Goal: Information Seeking & Learning: Learn about a topic

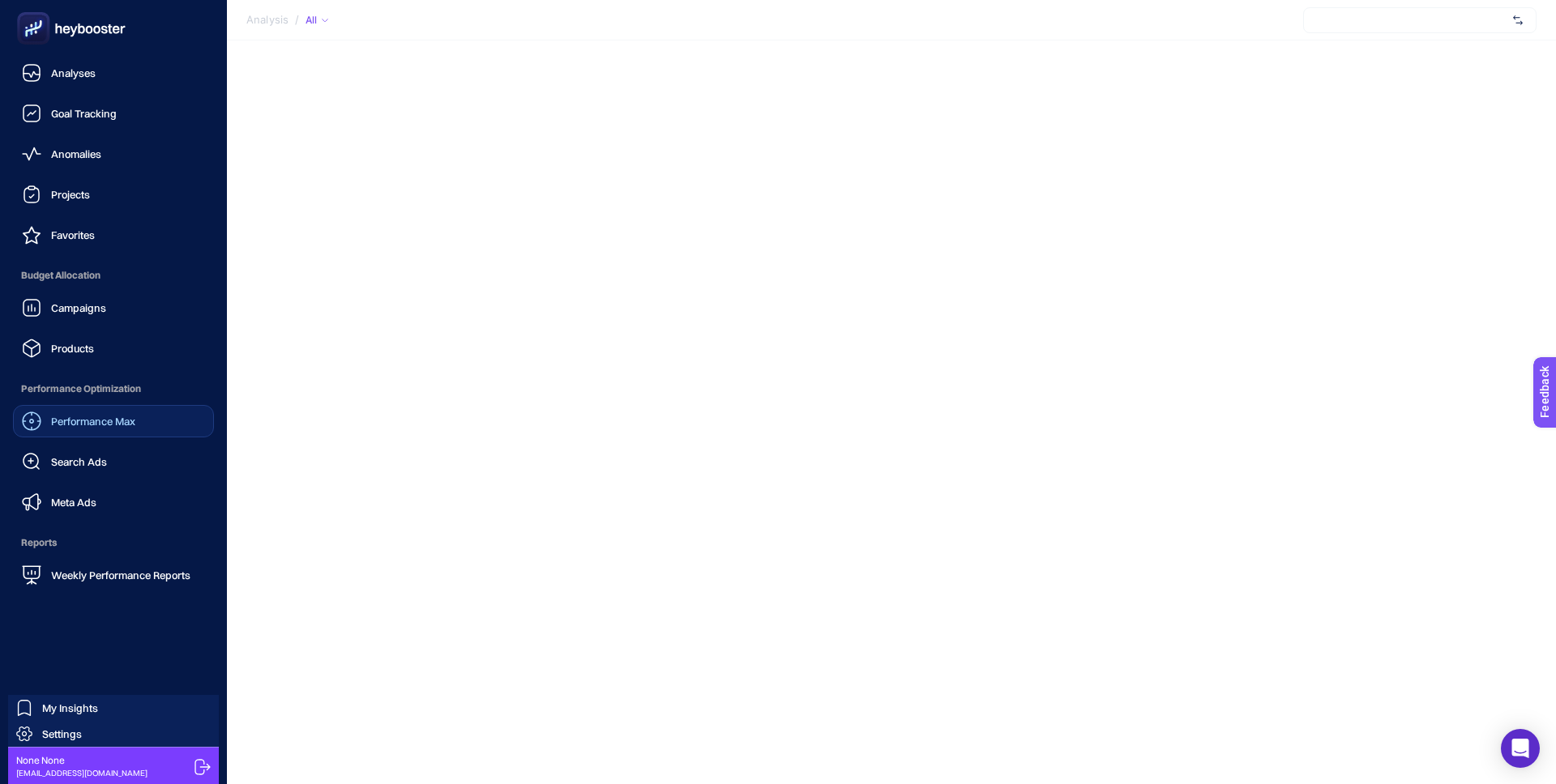
click at [105, 421] on span "Performance Max" at bounding box center [93, 421] width 84 height 13
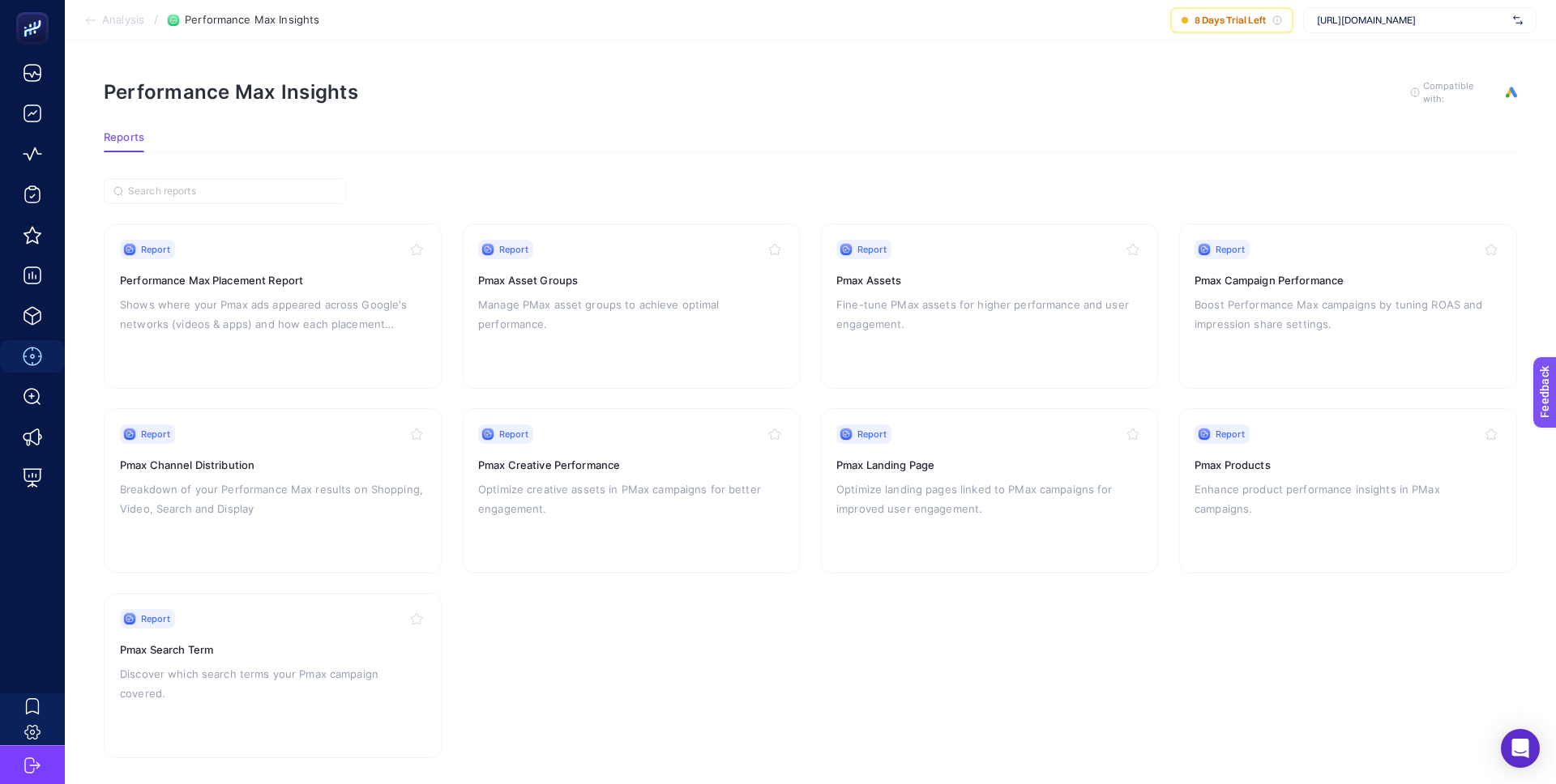
click at [1351, 24] on span "[URL][DOMAIN_NAME]" at bounding box center [1412, 21] width 189 height 13
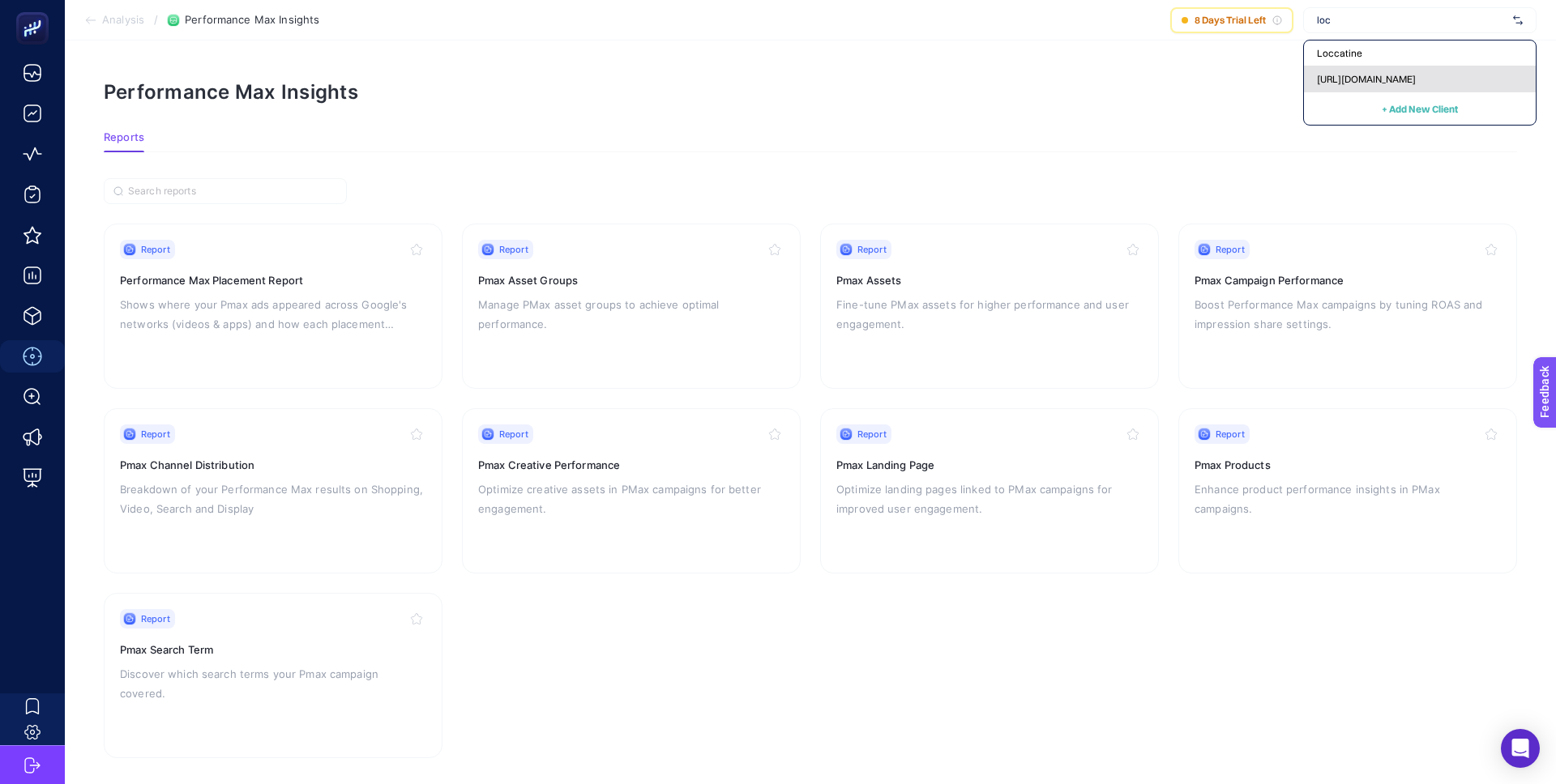
type input "loc"
click at [1362, 71] on div "[URL][DOMAIN_NAME]" at bounding box center [1420, 79] width 232 height 26
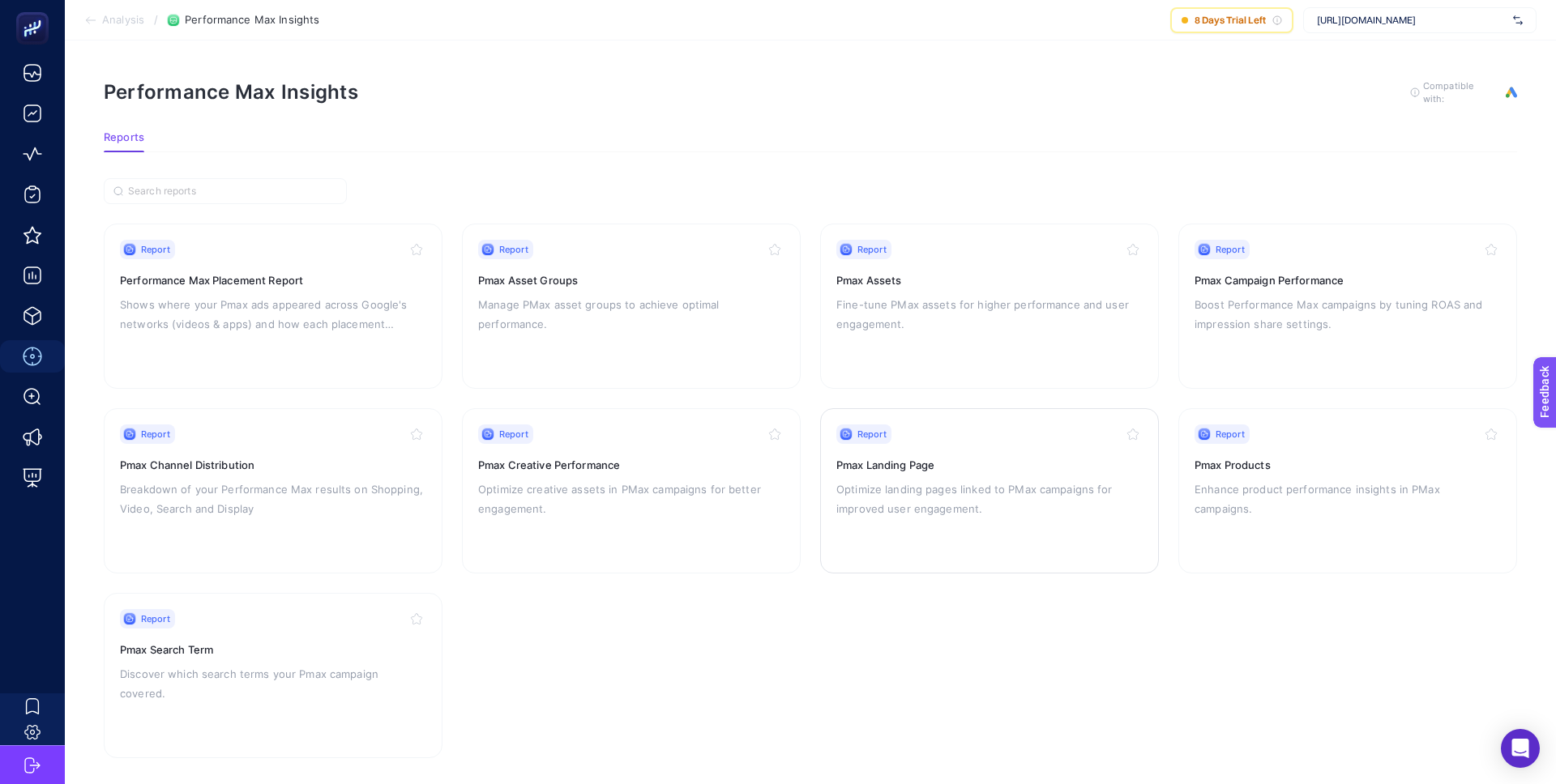
click at [933, 519] on div "Report Pmax Landing Page Optimize landing pages linked to PMax campaigns for im…" at bounding box center [989, 490] width 306 height 133
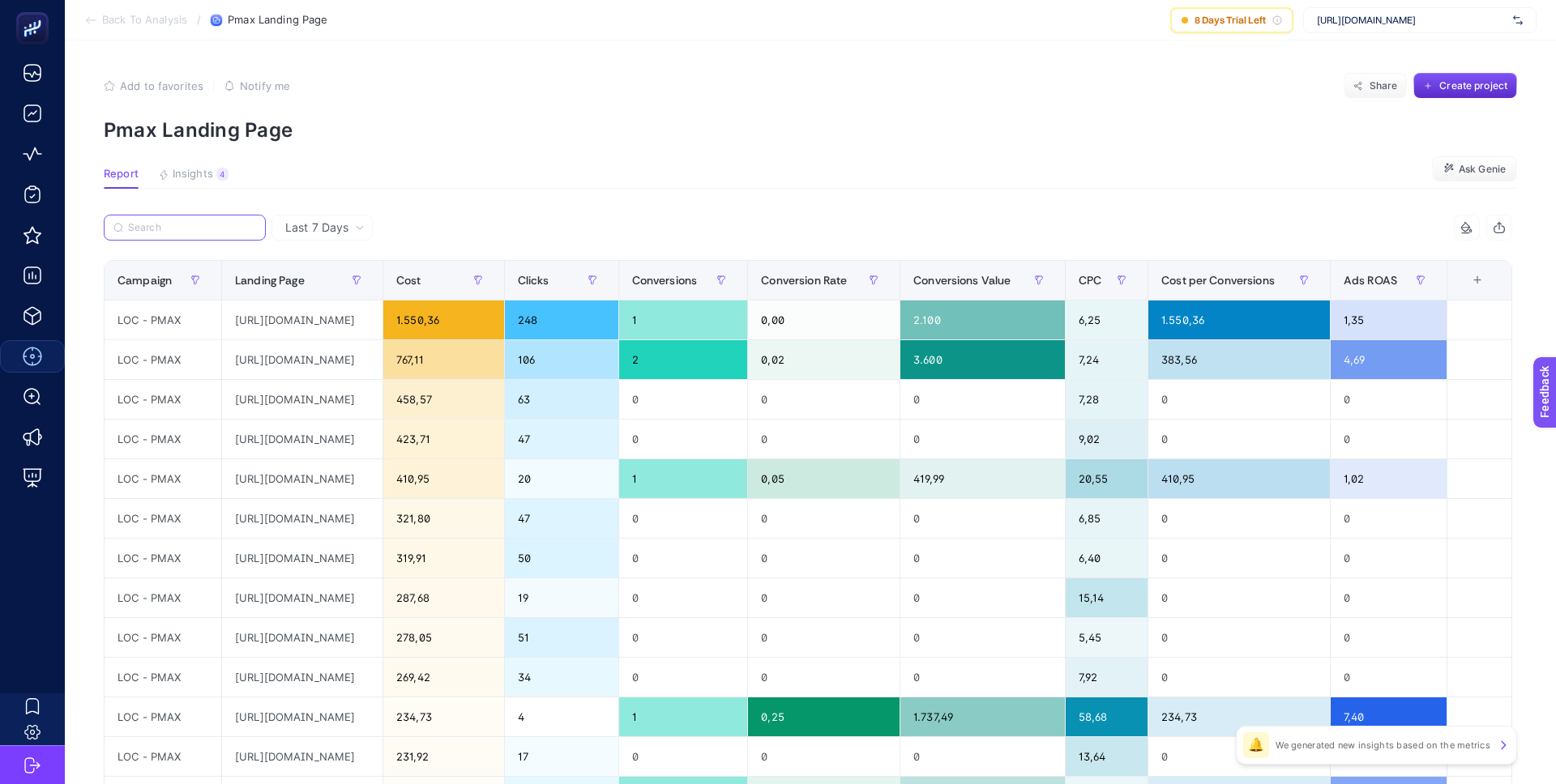
click at [168, 234] on label at bounding box center [184, 227] width 162 height 26
click at [168, 234] on input "Search" at bounding box center [193, 228] width 128 height 13
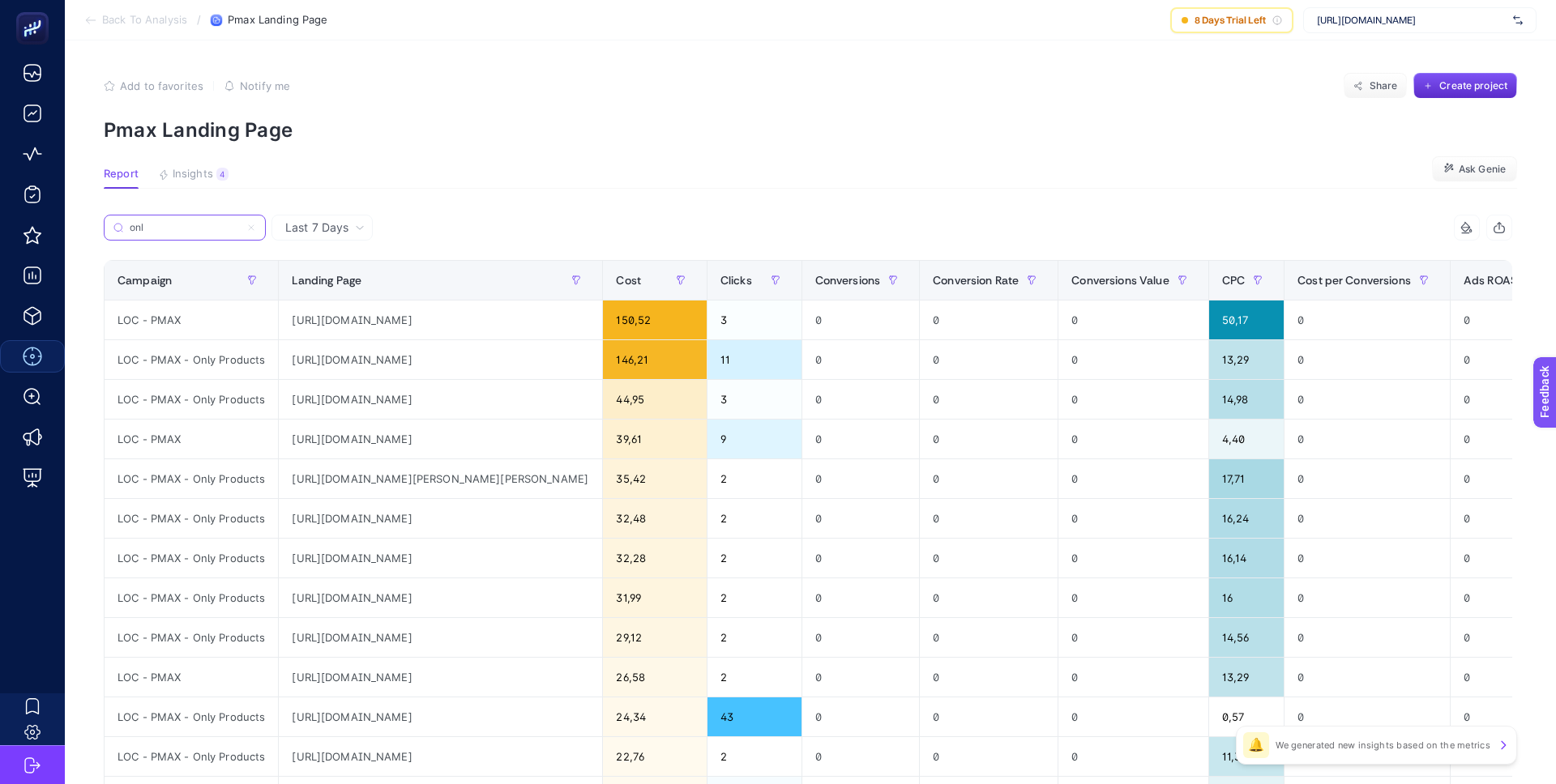
type input "onl"
click at [334, 219] on span "Last 7 Days" at bounding box center [317, 227] width 63 height 16
click at [340, 286] on li "Last 30 Days" at bounding box center [322, 290] width 92 height 29
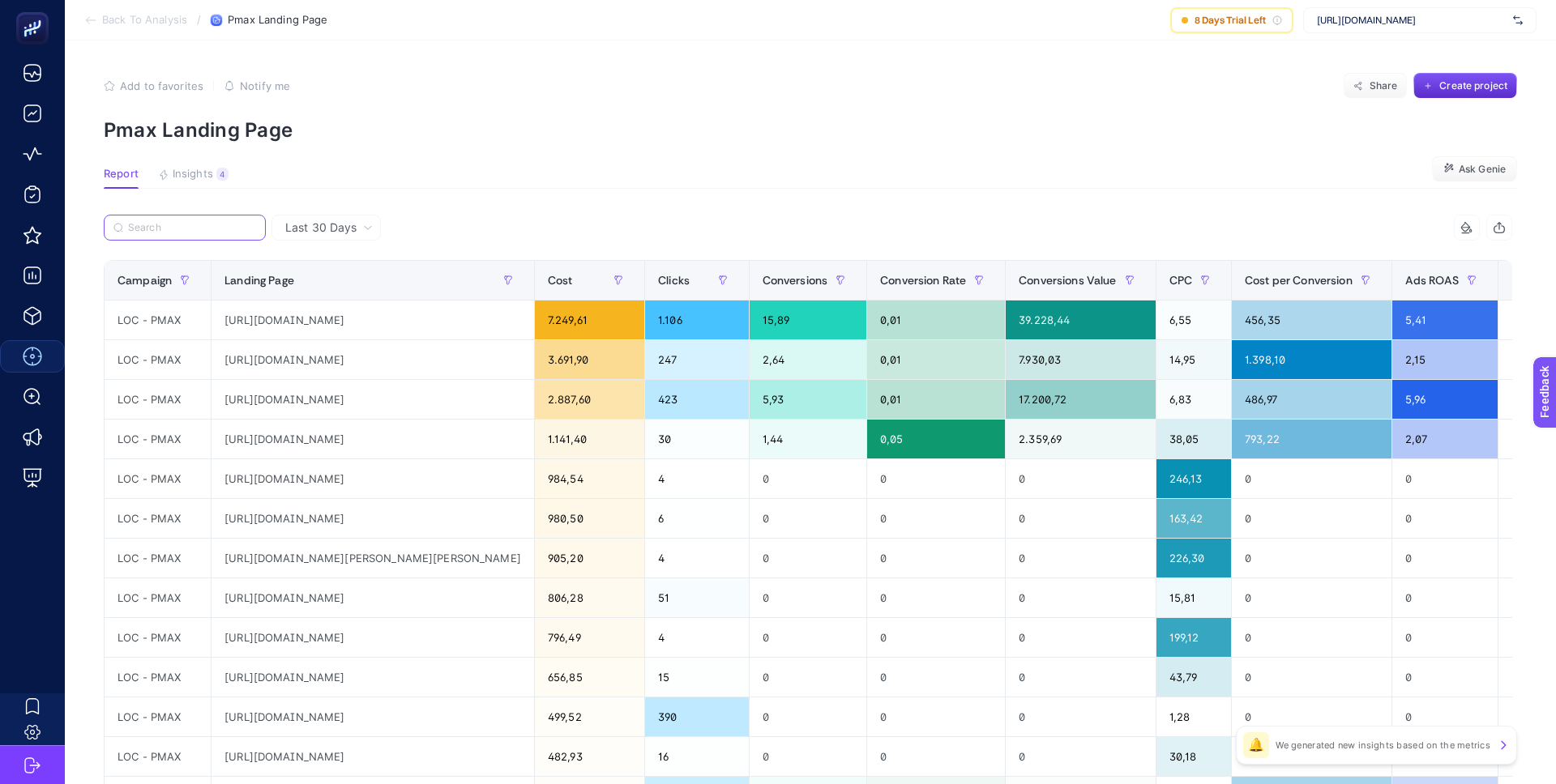
click at [182, 225] on input "Search" at bounding box center [193, 228] width 128 height 13
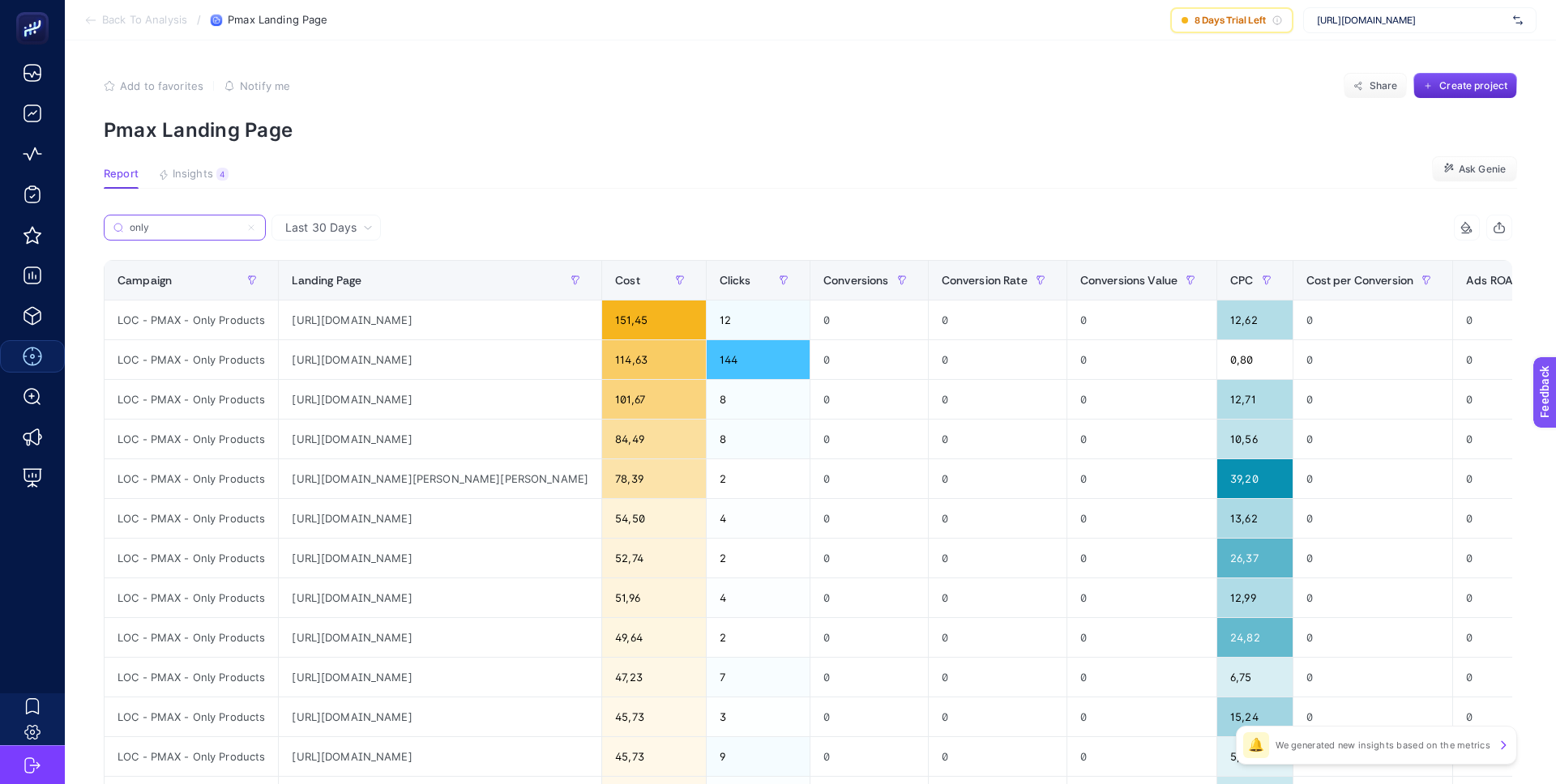
type input "only"
drag, startPoint x: 597, startPoint y: 289, endPoint x: 723, endPoint y: 291, distance: 126.0
click at [723, 291] on div "only 8 items selected Campaign Landing Page Cost Clicks Conversions Conversion …" at bounding box center [808, 696] width 1409 height 962
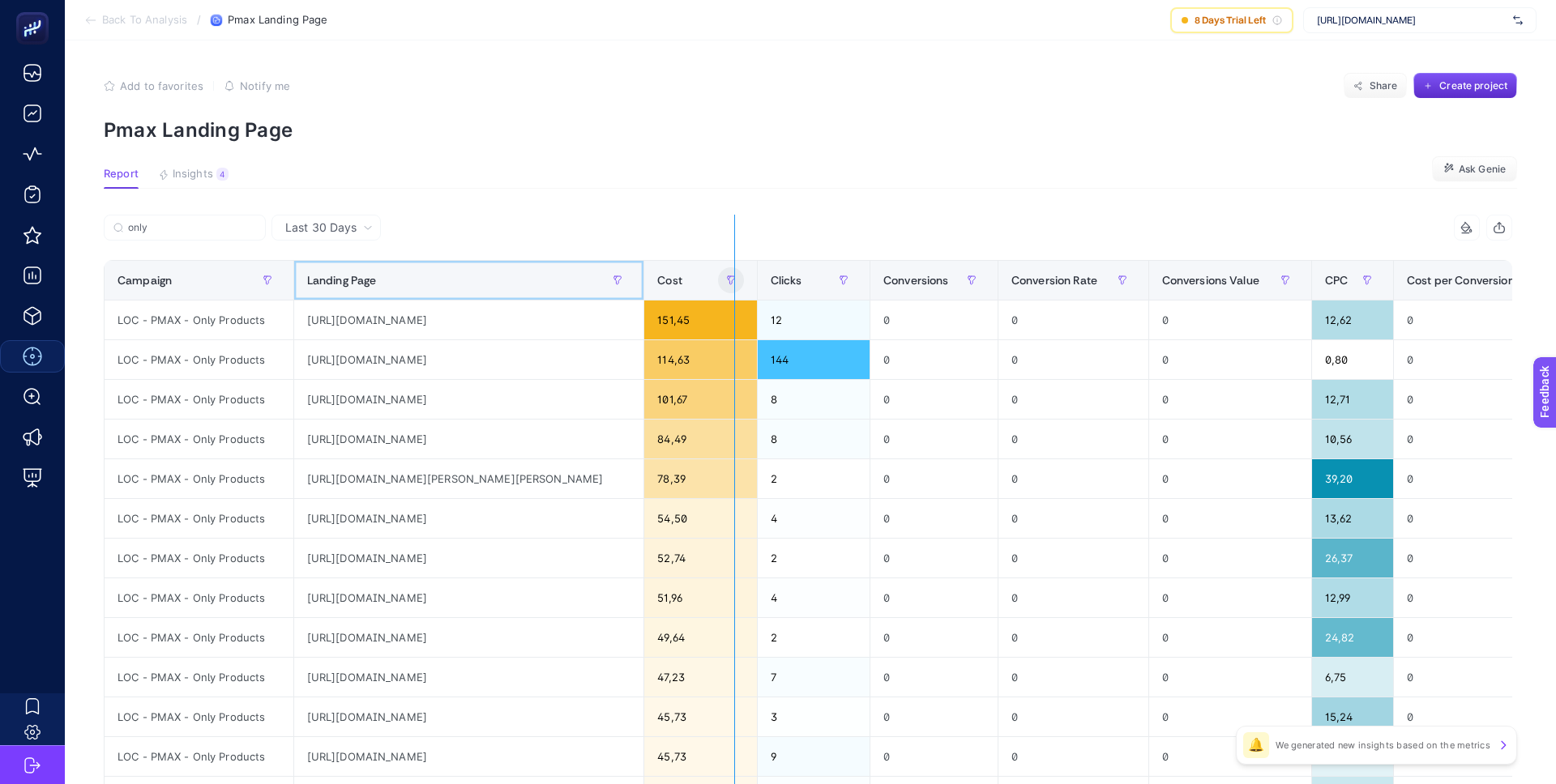
drag, startPoint x: 641, startPoint y: 278, endPoint x: 806, endPoint y: 289, distance: 165.4
click at [807, 289] on div "only 8 items selected Campaign Landing Page Cost Clicks Conversions Conversion …" at bounding box center [808, 696] width 1409 height 962
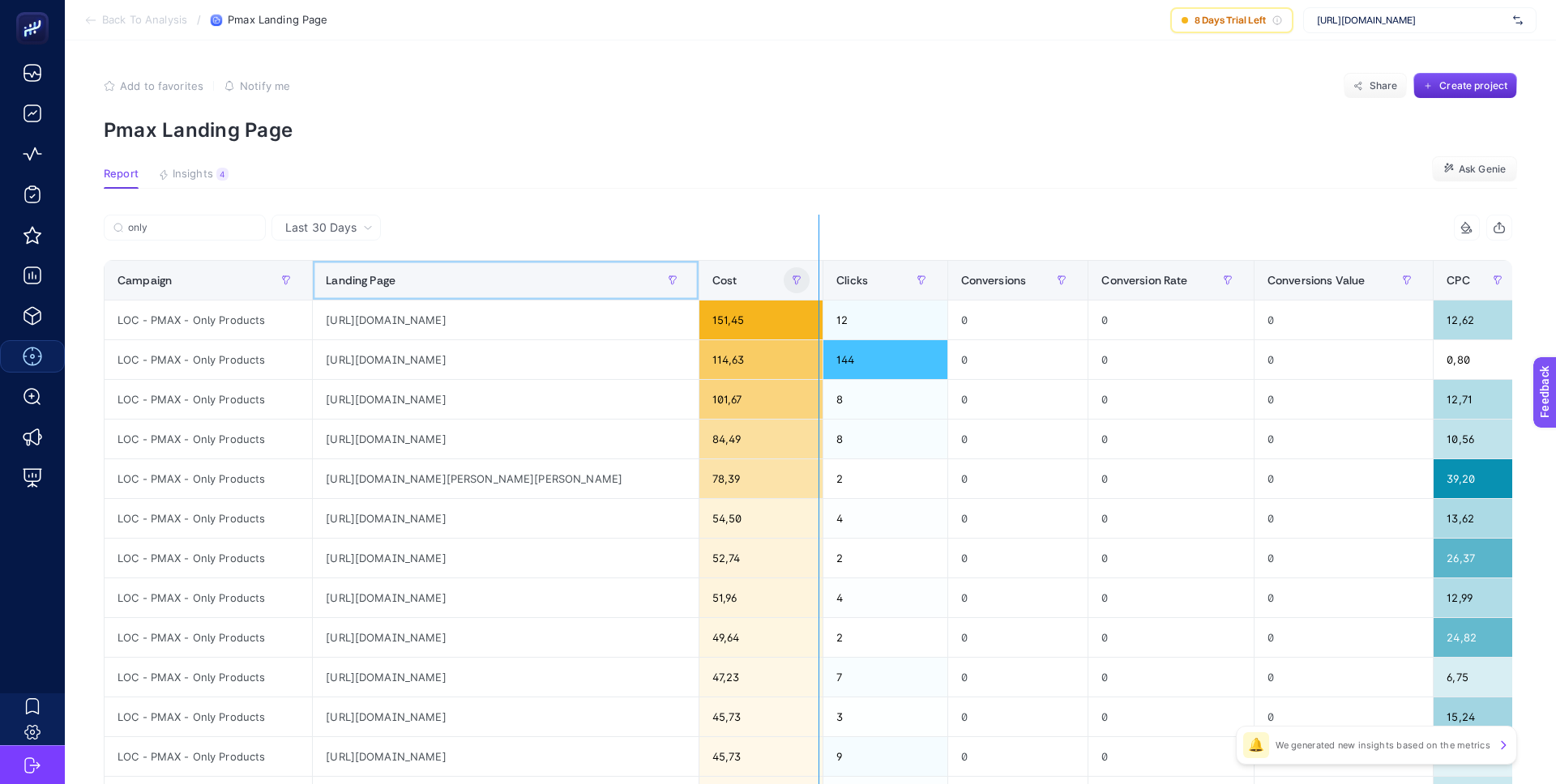
drag, startPoint x: 694, startPoint y: 279, endPoint x: 862, endPoint y: 278, distance: 168.0
click at [863, 278] on div "only 8 items selected Campaign Landing Page Cost Clicks Conversions Conversion …" at bounding box center [808, 696] width 1409 height 962
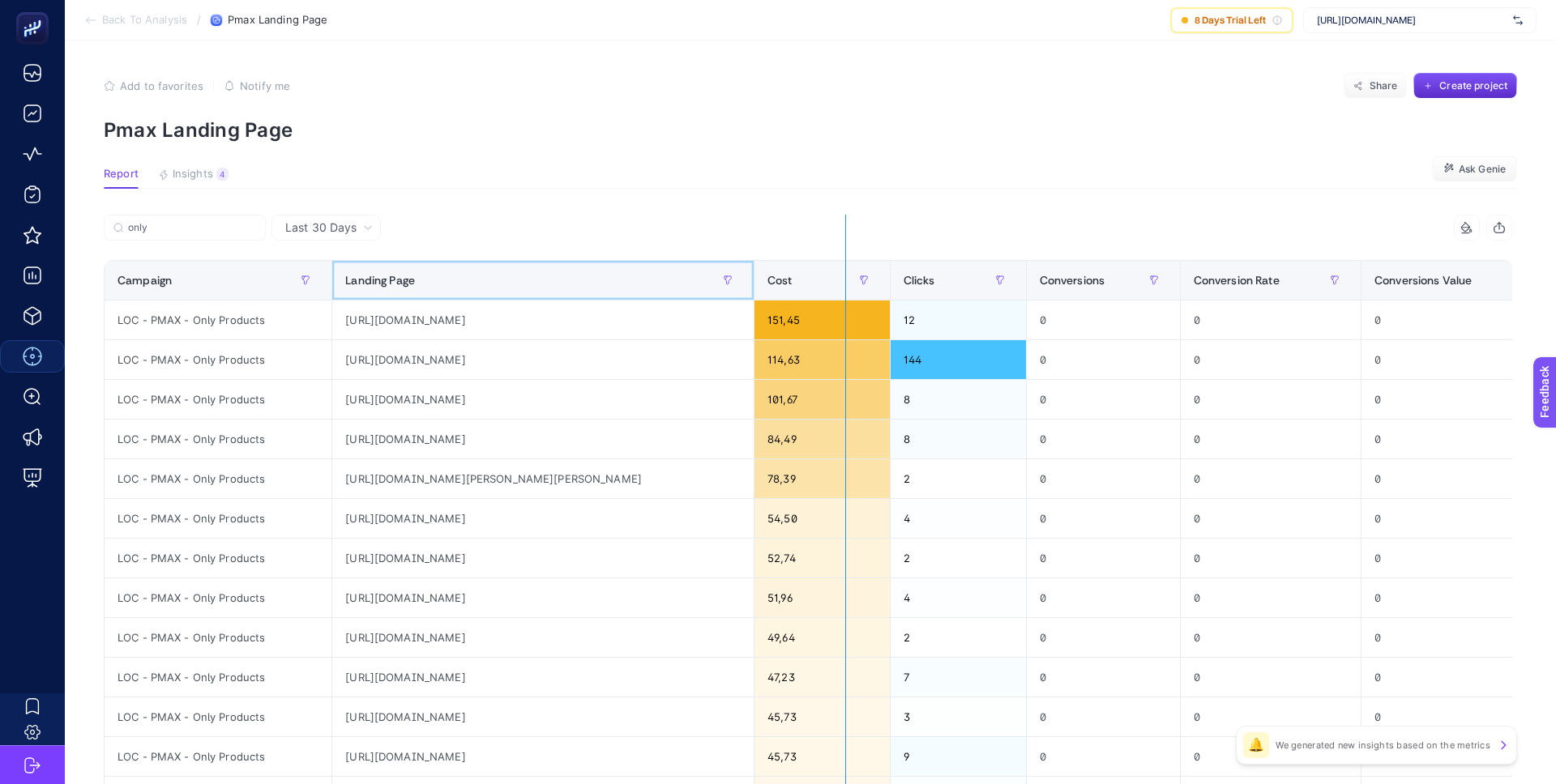
drag, startPoint x: 750, startPoint y: 280, endPoint x: 847, endPoint y: 280, distance: 97.0
click at [845, 280] on div "only 8 items selected Campaign Landing Page Cost Clicks Conversions Conversion …" at bounding box center [808, 696] width 1409 height 962
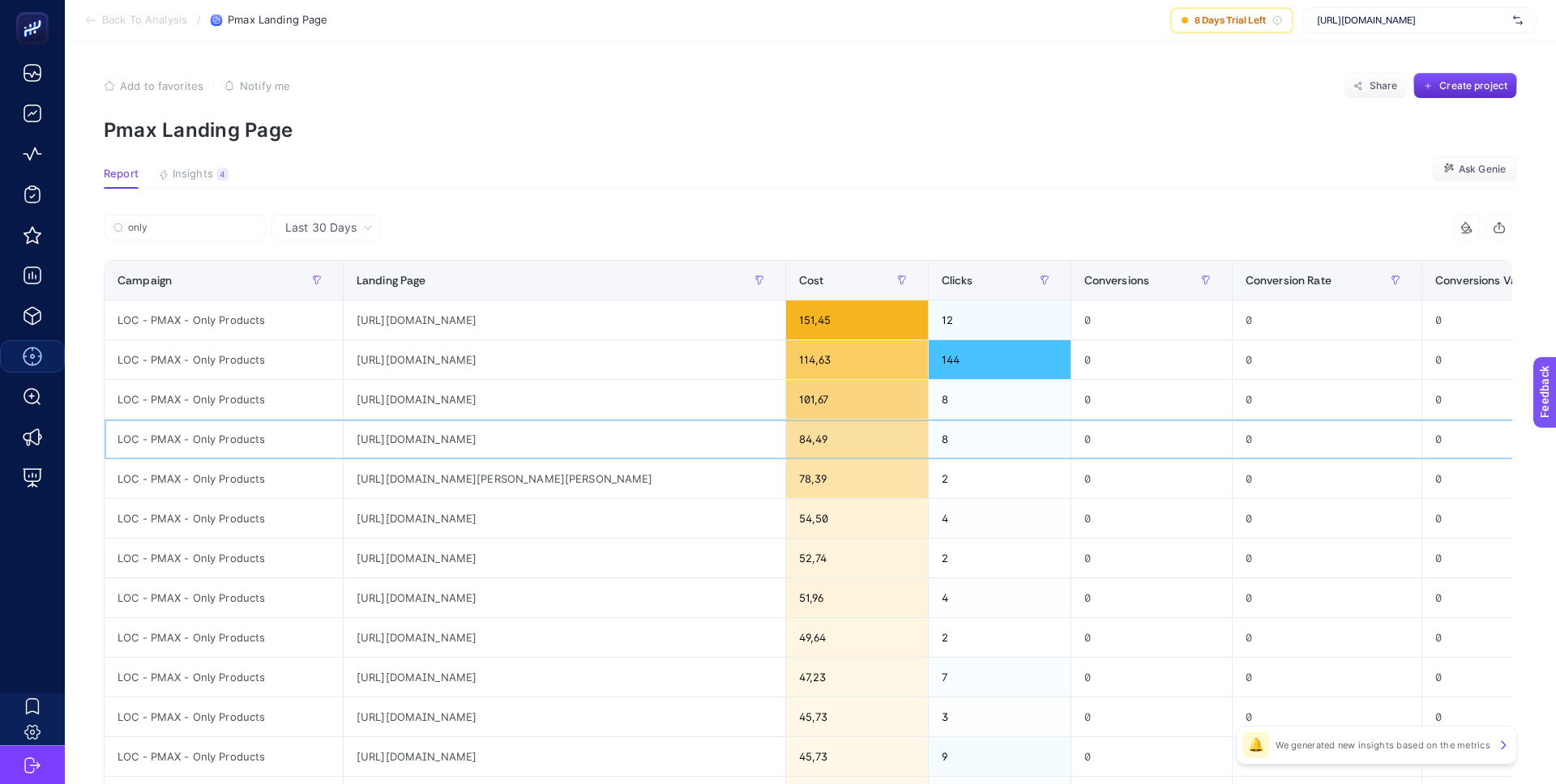
click at [663, 439] on div "https://www.loccitane.com.tr/vucut-bakimi/deodorantlar/?gad_source=1&gad_campai…" at bounding box center [564, 439] width 441 height 39
click at [653, 489] on div "https://www.loccitane.com.tr/shea-baby-moist-milk-shea-baby-nemlendirici-krem-0…" at bounding box center [564, 479] width 441 height 39
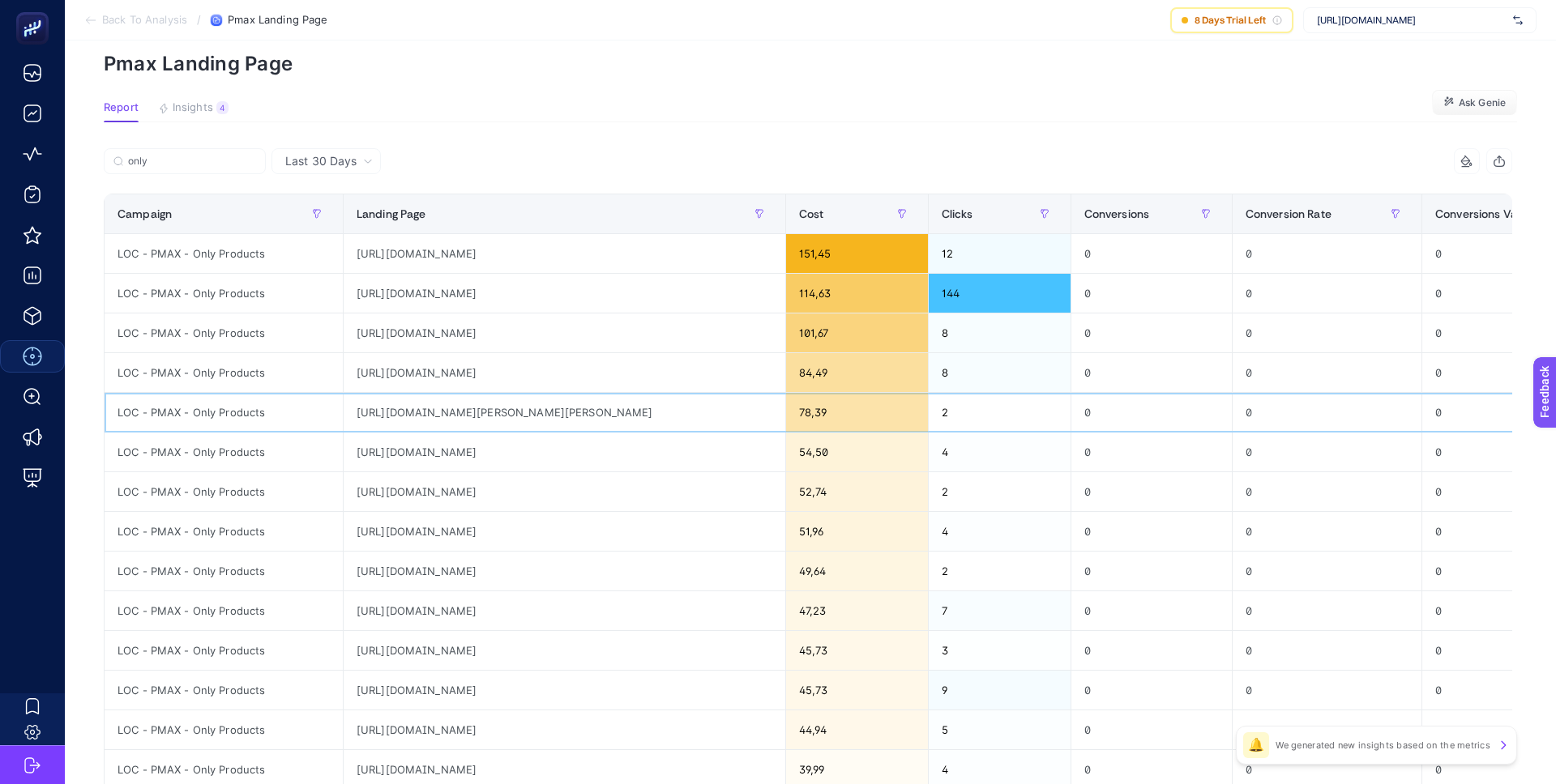
scroll to position [70, 0]
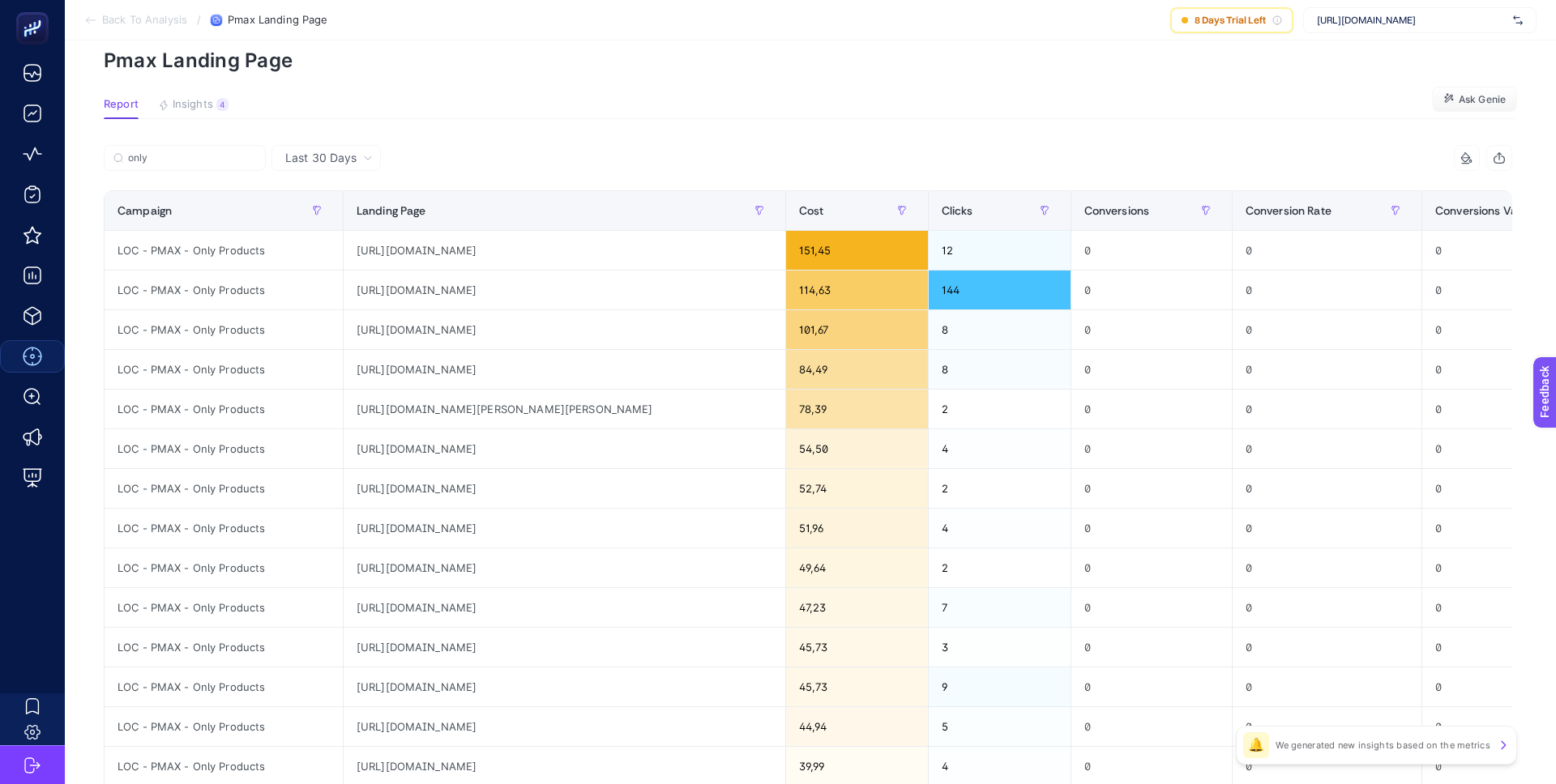
click at [727, 156] on div "only" at bounding box center [456, 163] width 704 height 36
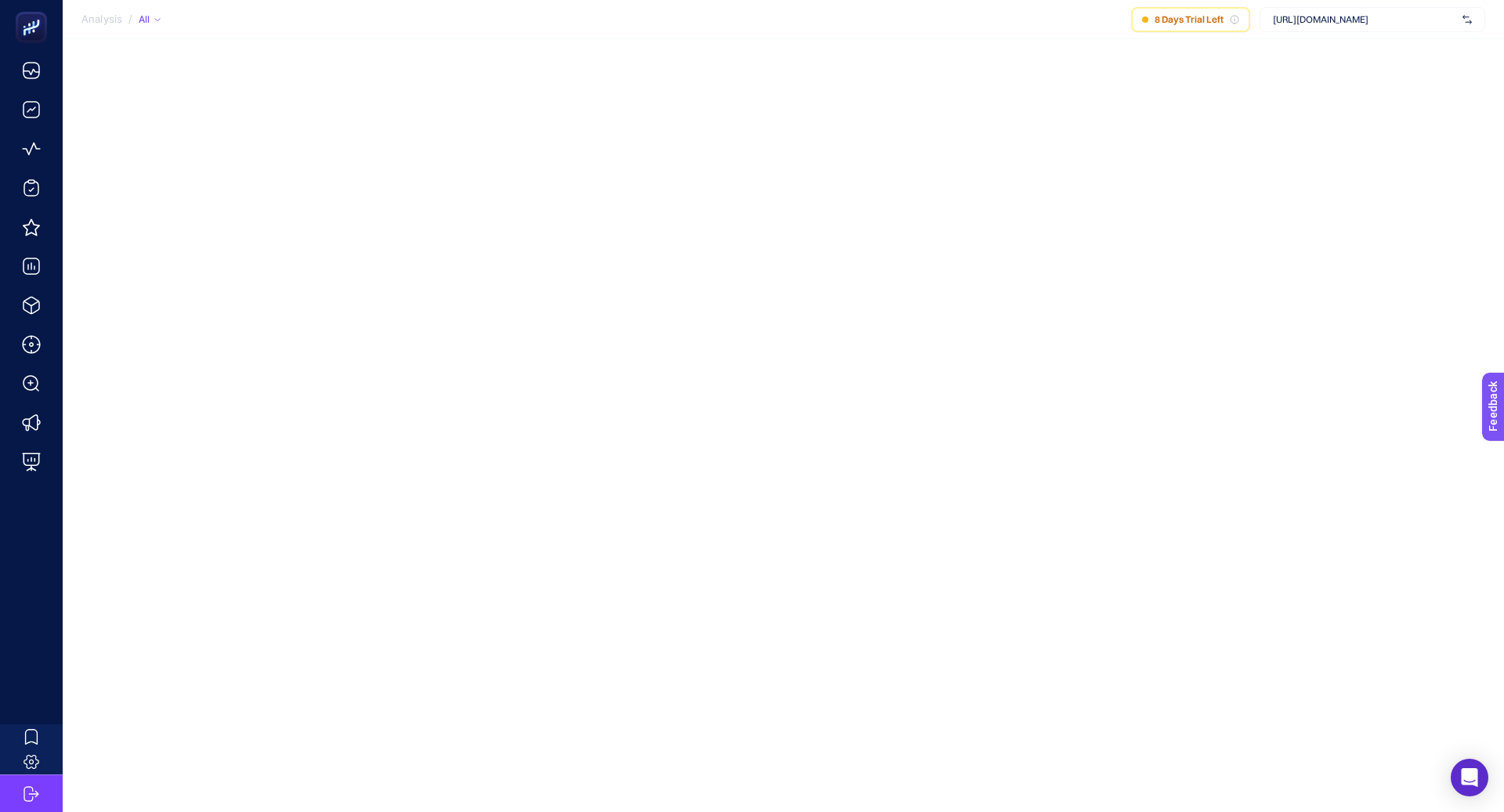
click at [1325, 14] on span "[URL][DOMAIN_NAME]" at bounding box center [1364, 20] width 183 height 13
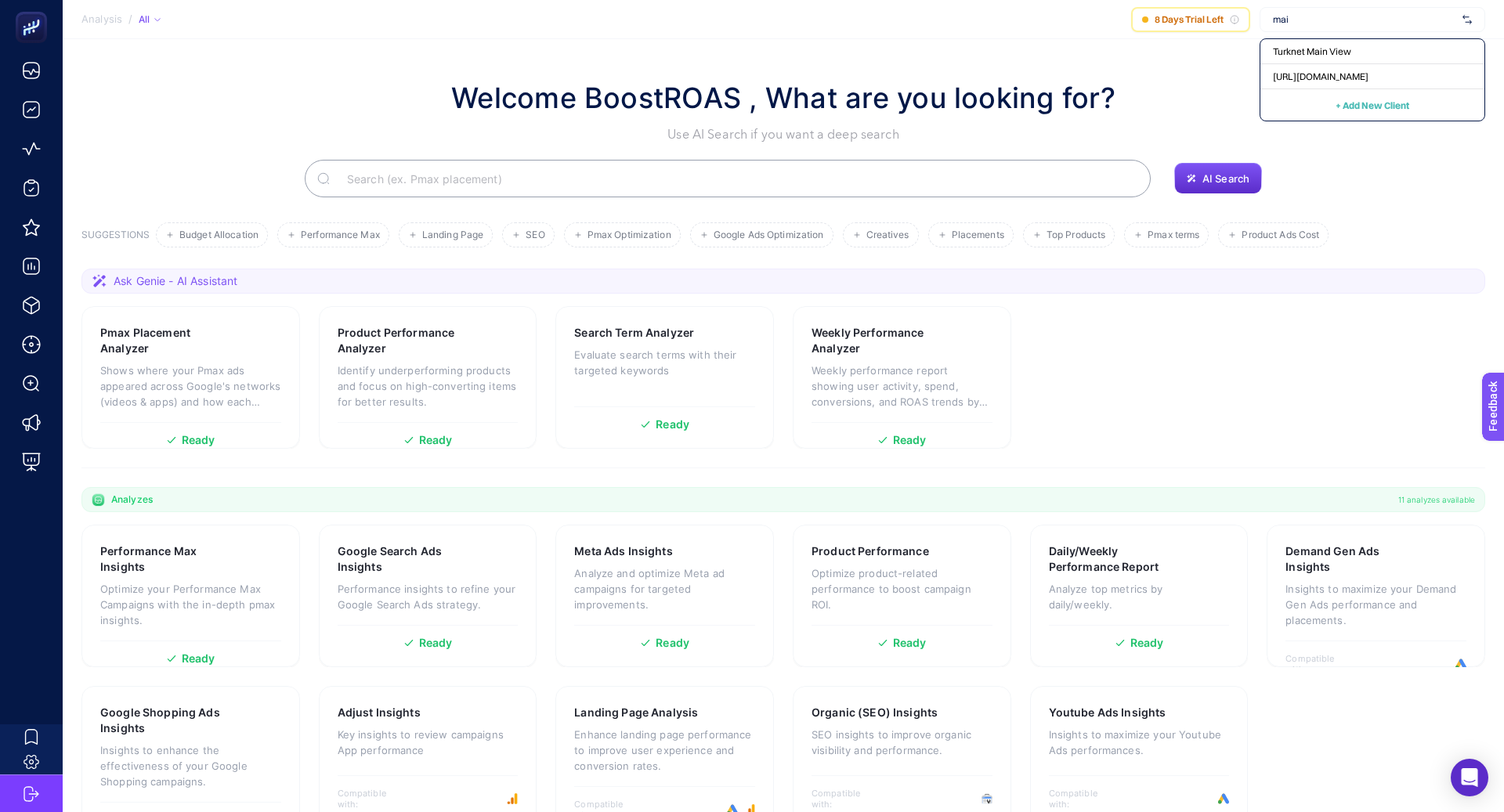
type input "mai"
click at [1320, 67] on div "[URL][DOMAIN_NAME]" at bounding box center [1373, 77] width 224 height 25
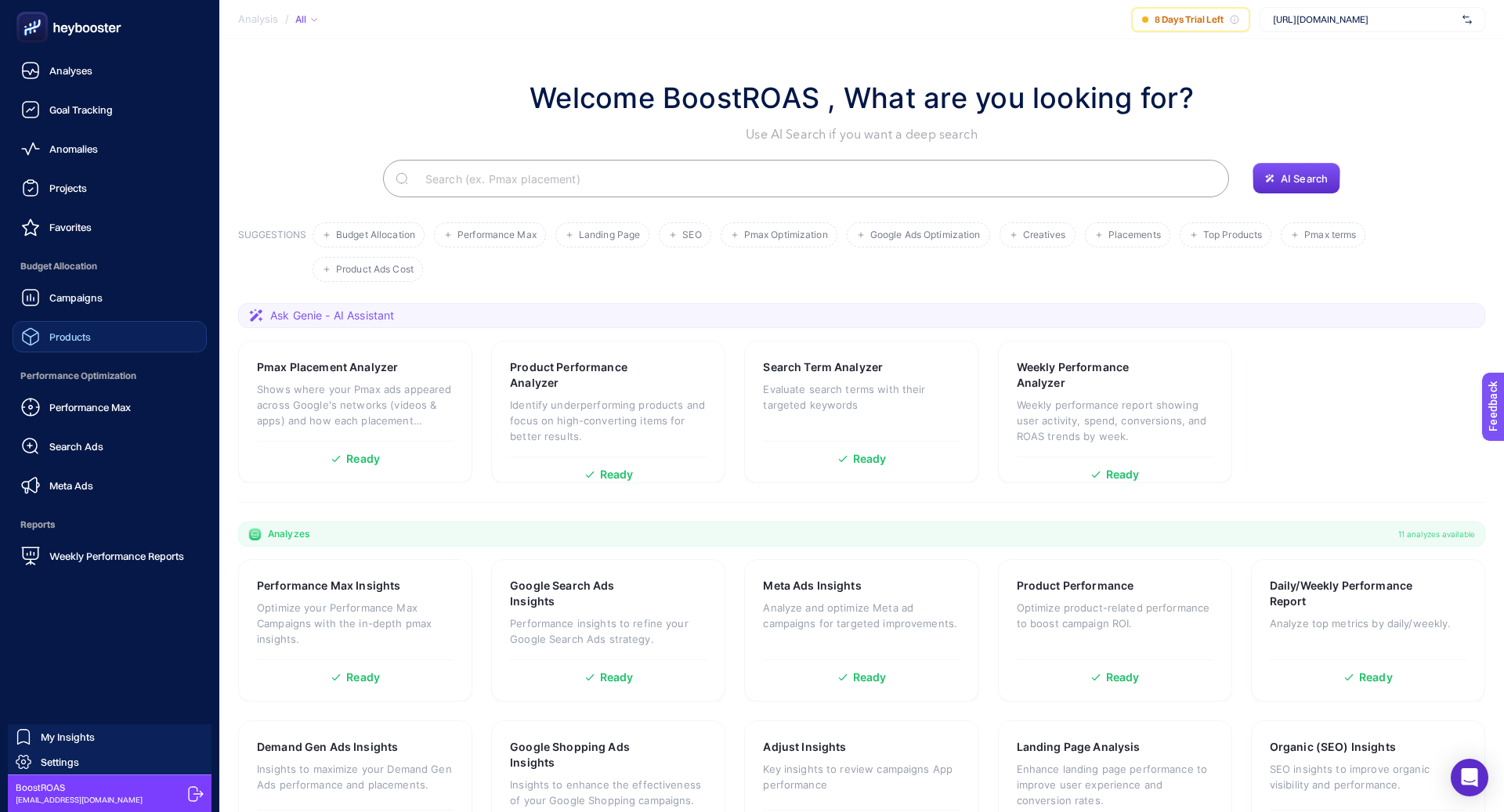
click at [112, 334] on link "Products" at bounding box center [110, 336] width 194 height 31
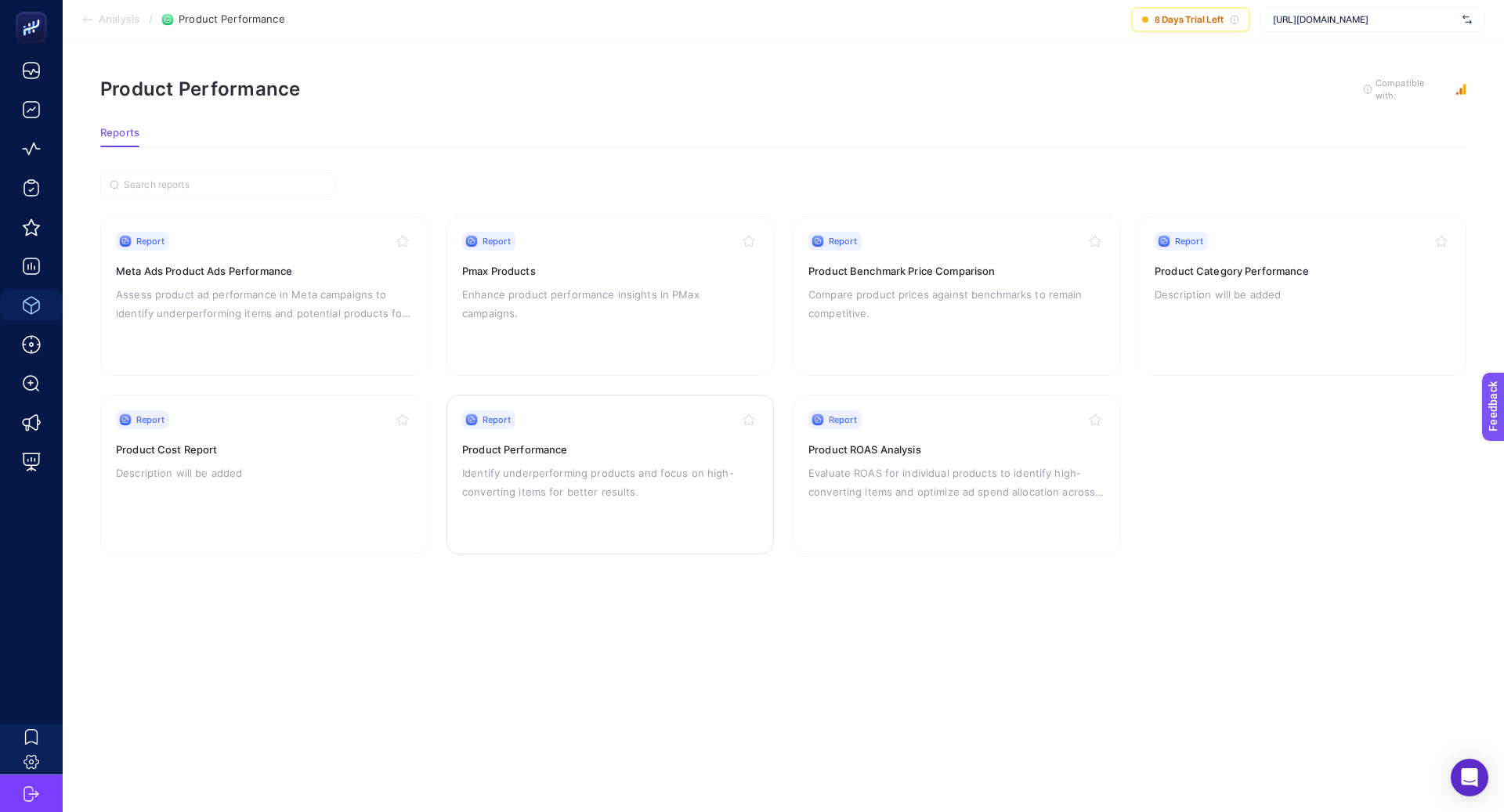
click at [602, 504] on div "Report Product Performance Identify underperforming products and focus on high-…" at bounding box center [610, 474] width 296 height 128
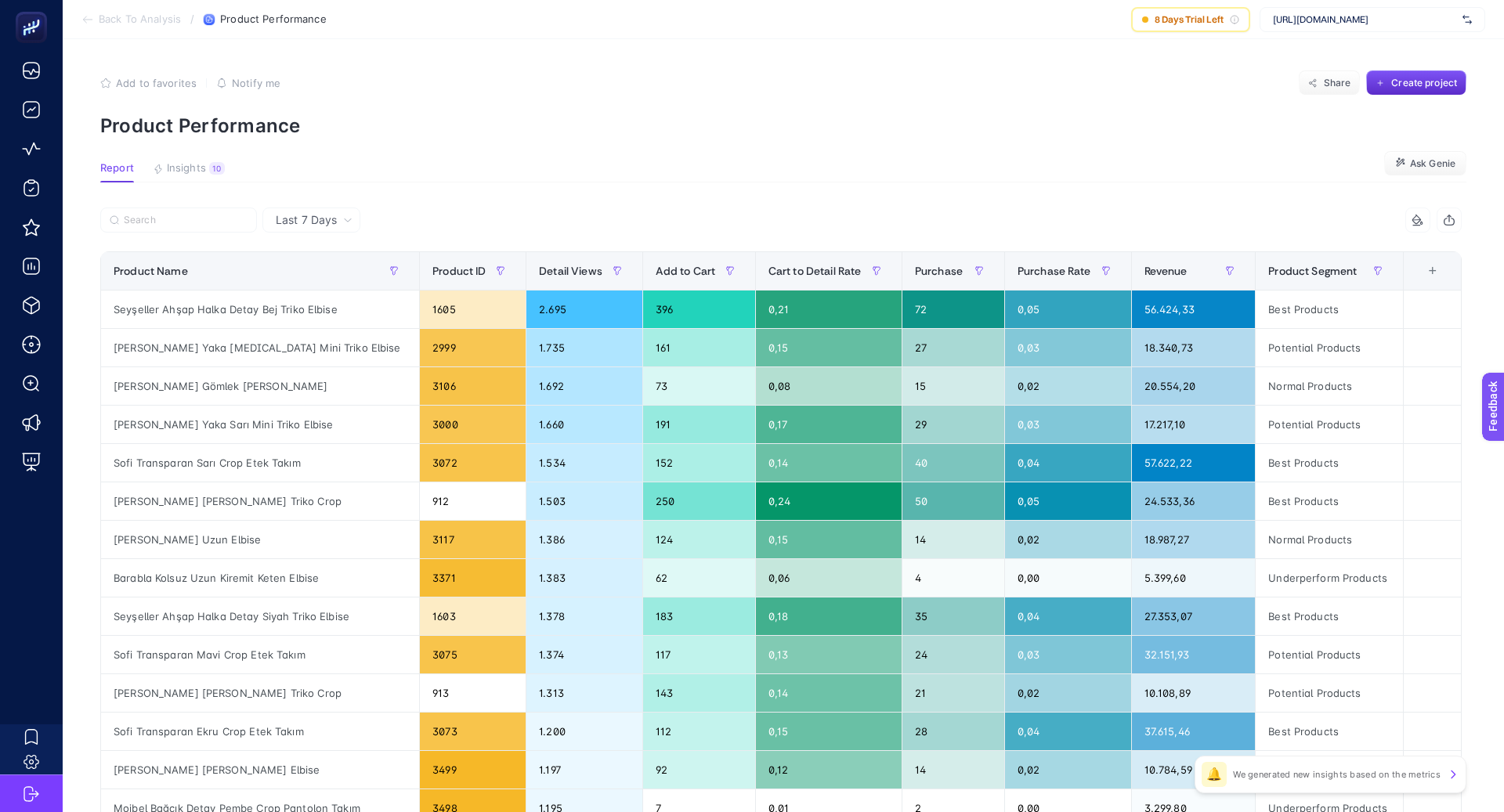
click at [314, 216] on span "Last 7 Days" at bounding box center [306, 219] width 61 height 15
click at [327, 224] on span "Last 7 Days" at bounding box center [306, 219] width 61 height 15
click at [334, 281] on div "Product Name" at bounding box center [260, 271] width 293 height 25
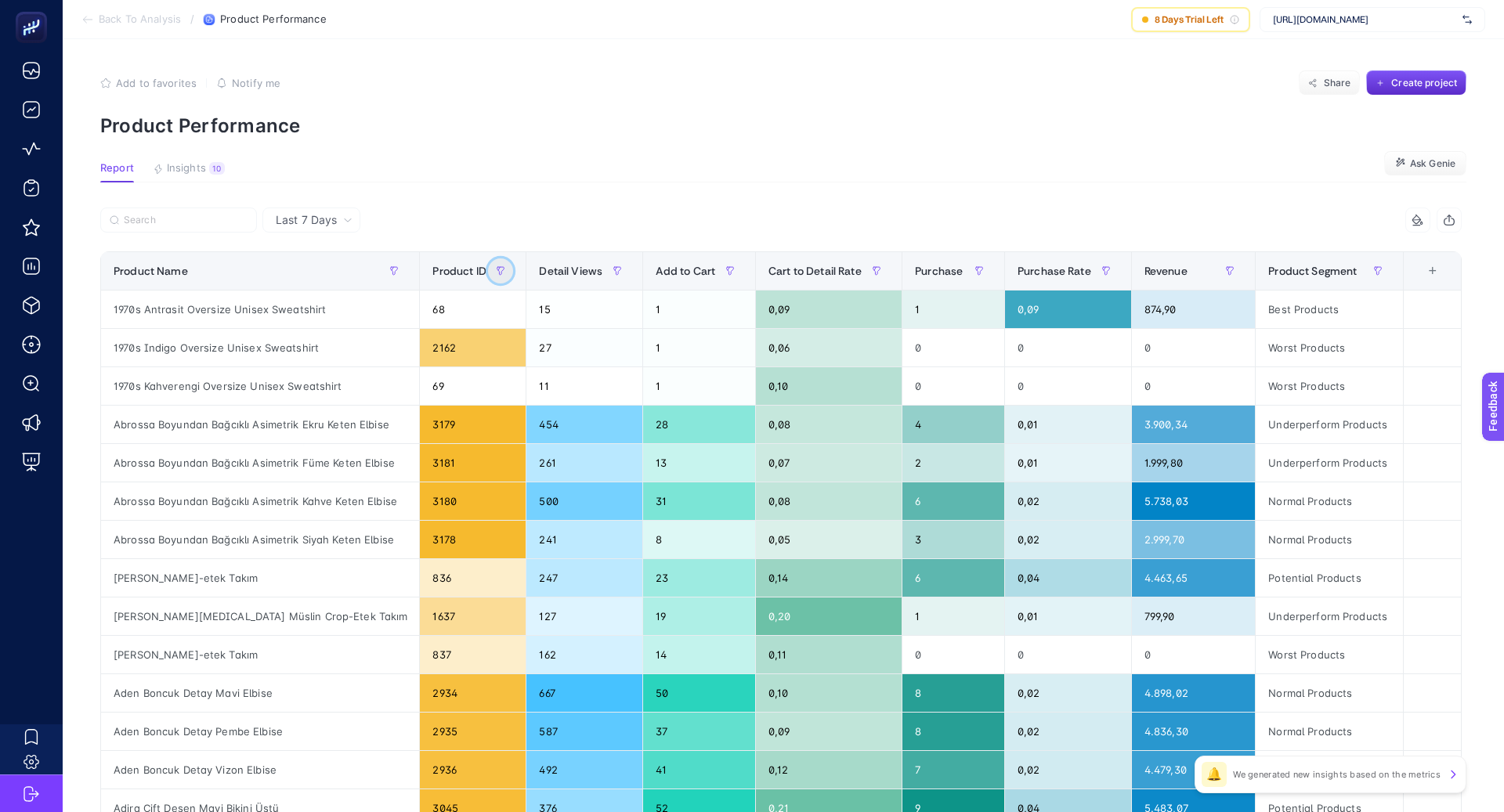
click at [496, 269] on icon "button" at bounding box center [501, 271] width 10 height 10
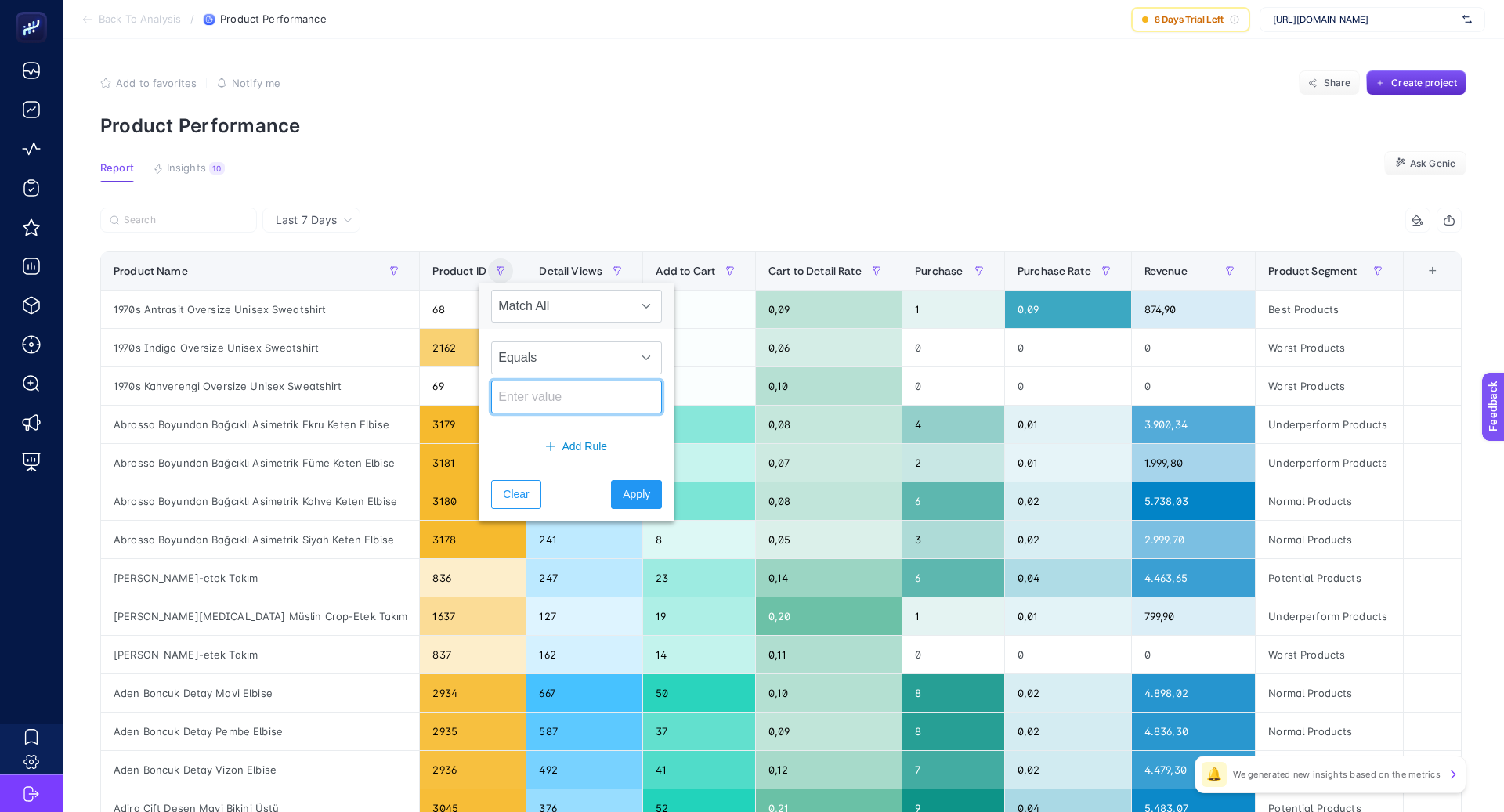
click at [535, 397] on input at bounding box center [577, 397] width 171 height 33
type input "2,844"
click at [638, 488] on button "Apply" at bounding box center [636, 495] width 51 height 29
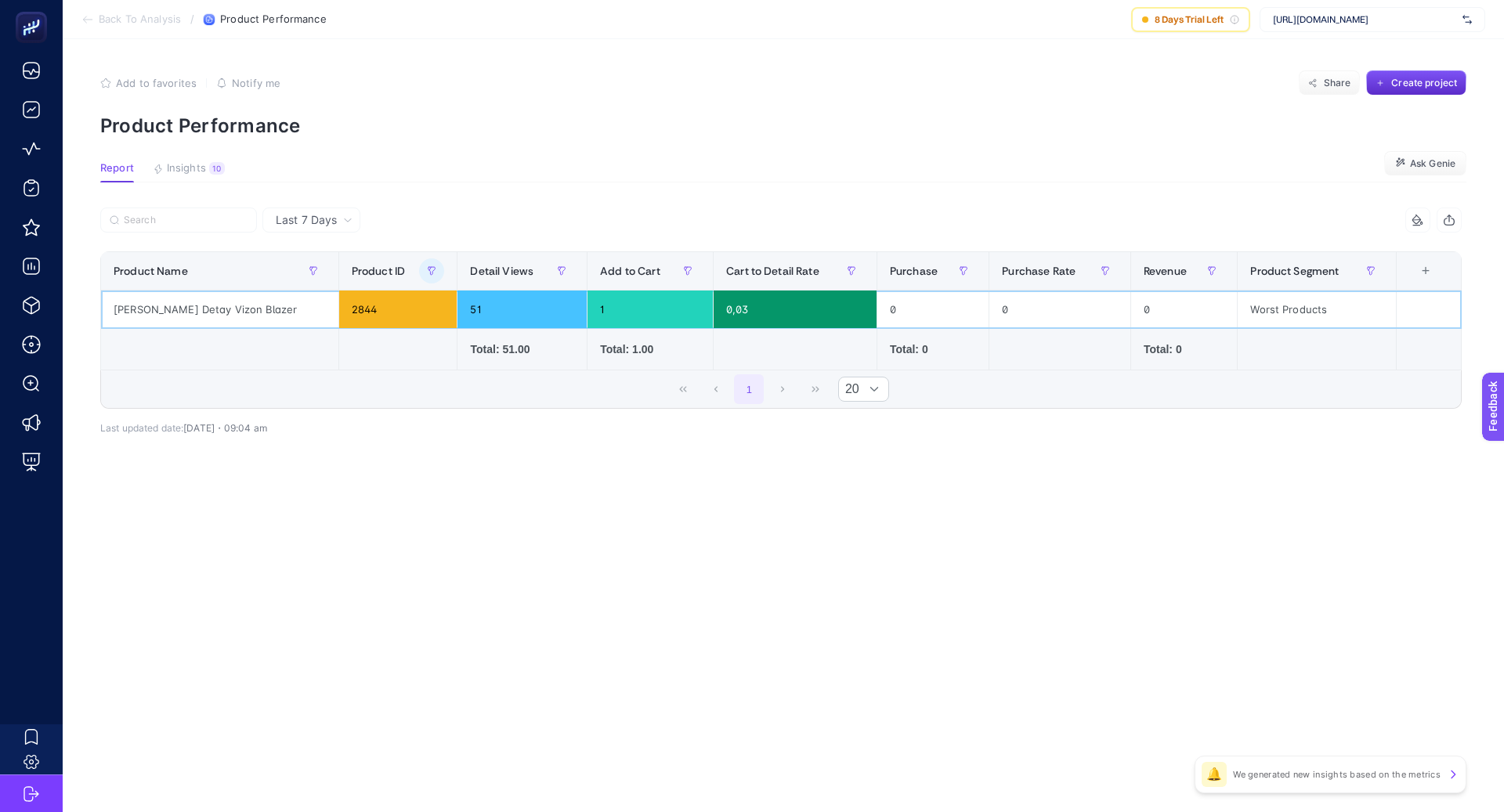
click at [223, 306] on div "[PERSON_NAME] Detay Vizon Blazer" at bounding box center [219, 309] width 237 height 38
click at [223, 306] on div "[PERSON_NAME] Detay Vizon Blazer" at bounding box center [219, 309] width 237 height 38
copy tr "[PERSON_NAME] Detay Vizon Blazer"
click at [328, 219] on span "Last 7 Days" at bounding box center [306, 219] width 61 height 15
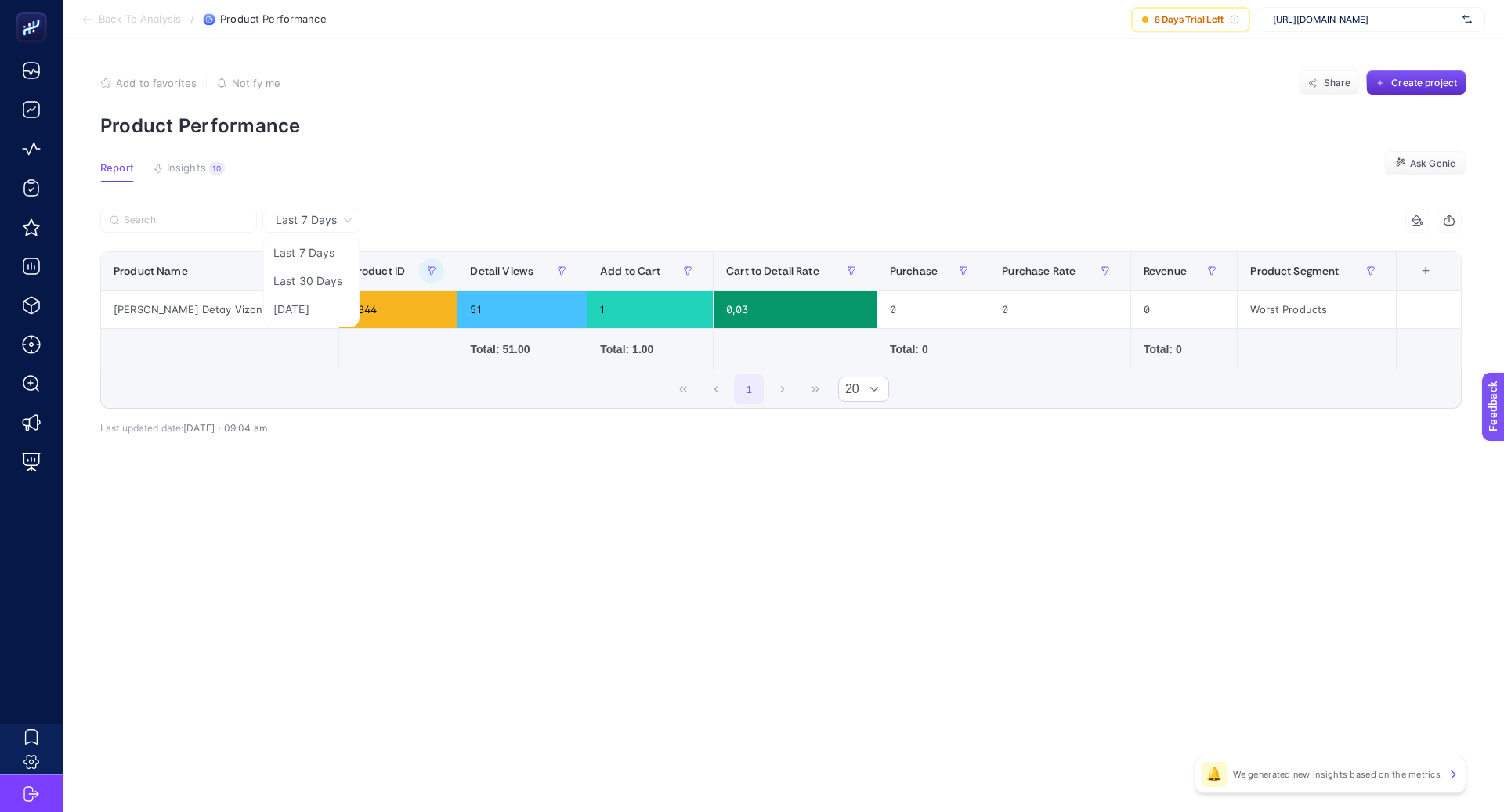
click at [330, 219] on span "Last 7 Days" at bounding box center [306, 219] width 61 height 15
click at [352, 276] on span "Product ID" at bounding box center [378, 271] width 53 height 13
click at [340, 227] on div "Last 7 Days" at bounding box center [310, 219] width 98 height 25
click at [306, 219] on span "Last 7 Days" at bounding box center [306, 219] width 61 height 15
click at [306, 276] on div "7 items selected Product Name Product ID Detail Views Add to Cart Cart to Detai…" at bounding box center [781, 308] width 1362 height 202
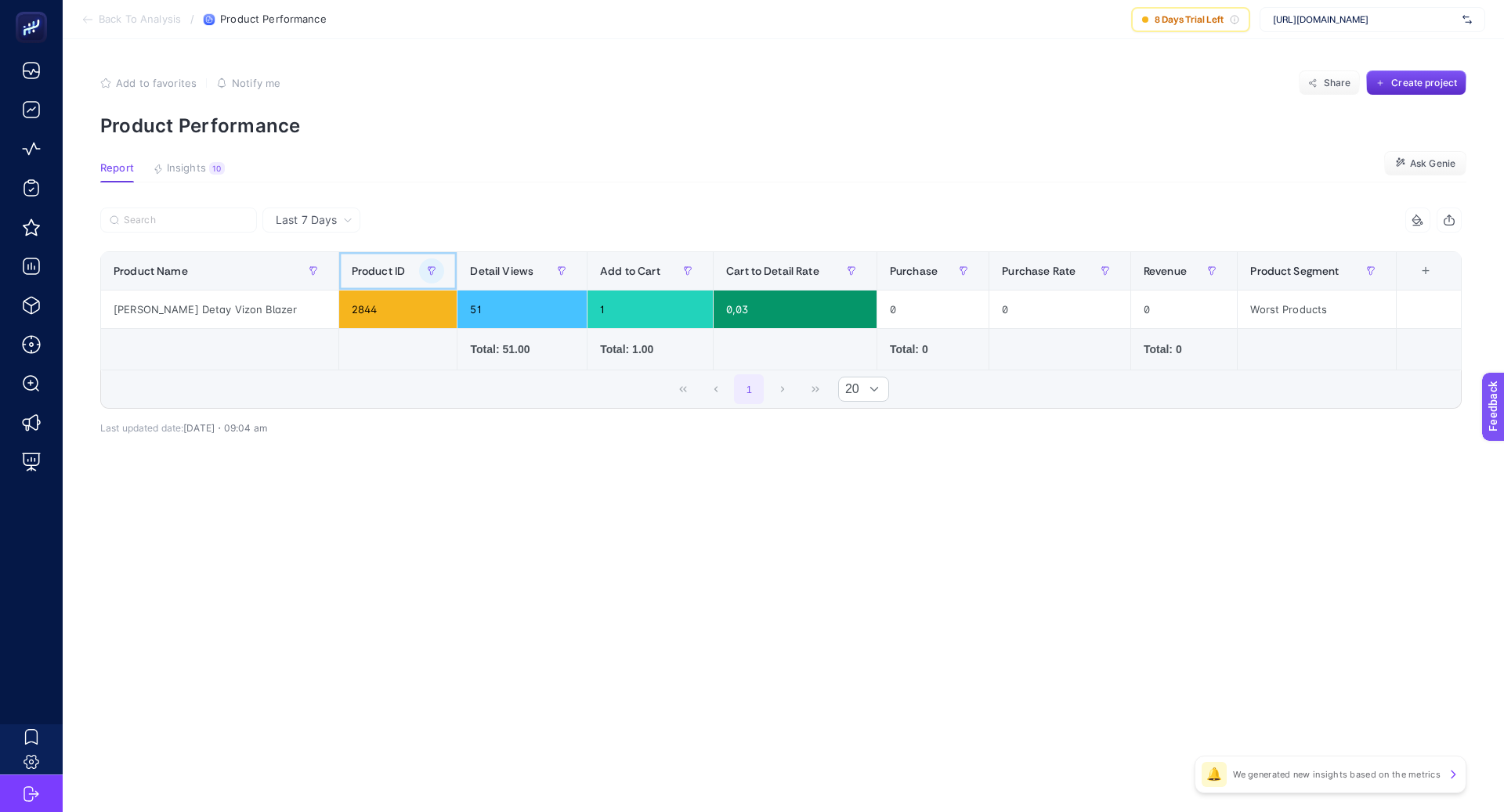
click at [389, 275] on div "Product ID" at bounding box center [398, 271] width 94 height 25
click at [419, 271] on button "button" at bounding box center [431, 271] width 25 height 25
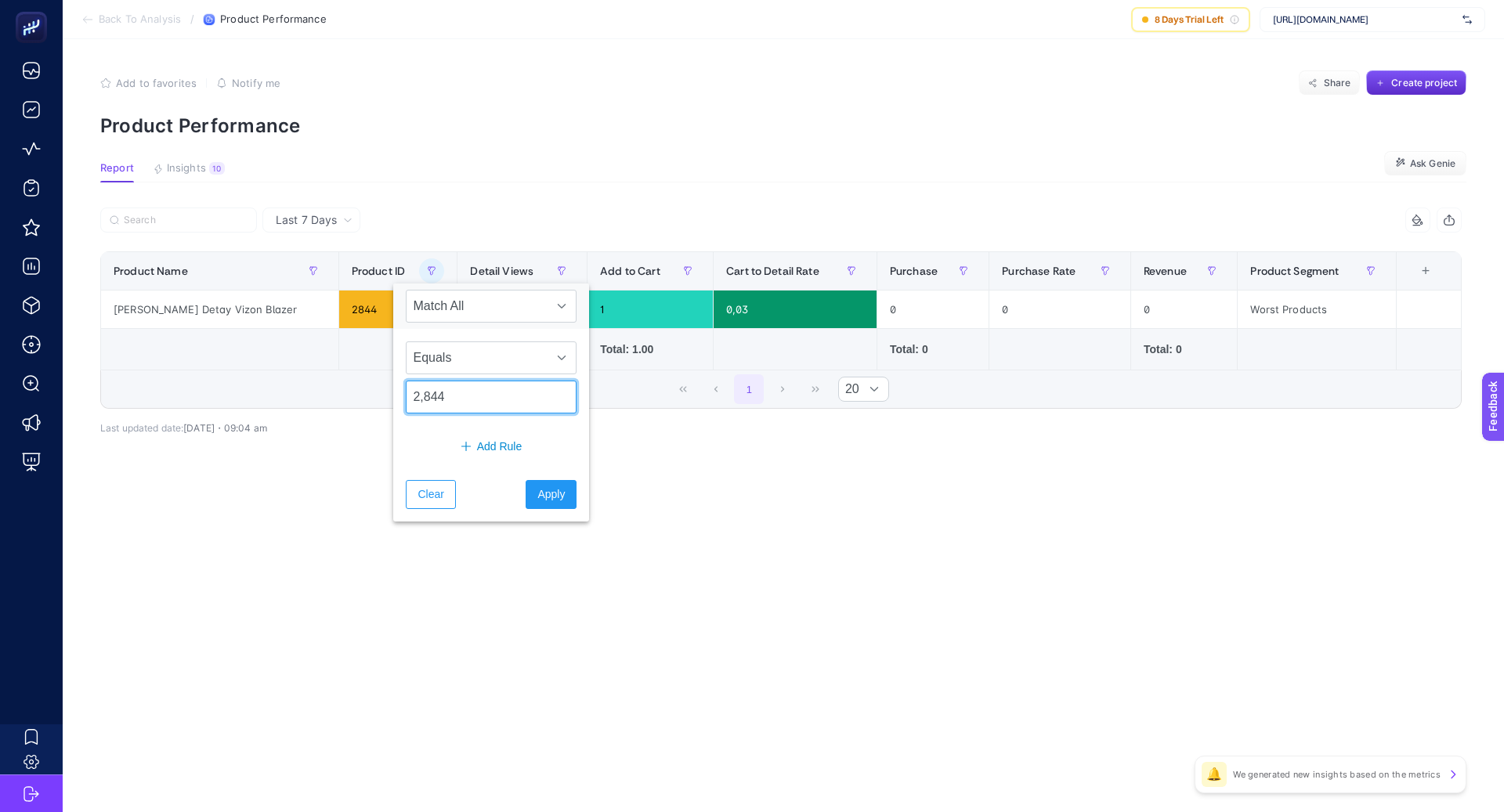
click at [465, 396] on input "2,844" at bounding box center [491, 397] width 171 height 33
click at [465, 397] on input "2,844" at bounding box center [491, 397] width 171 height 33
type input "1,845"
click at [551, 518] on div "Clear Apply" at bounding box center [491, 494] width 196 height 54
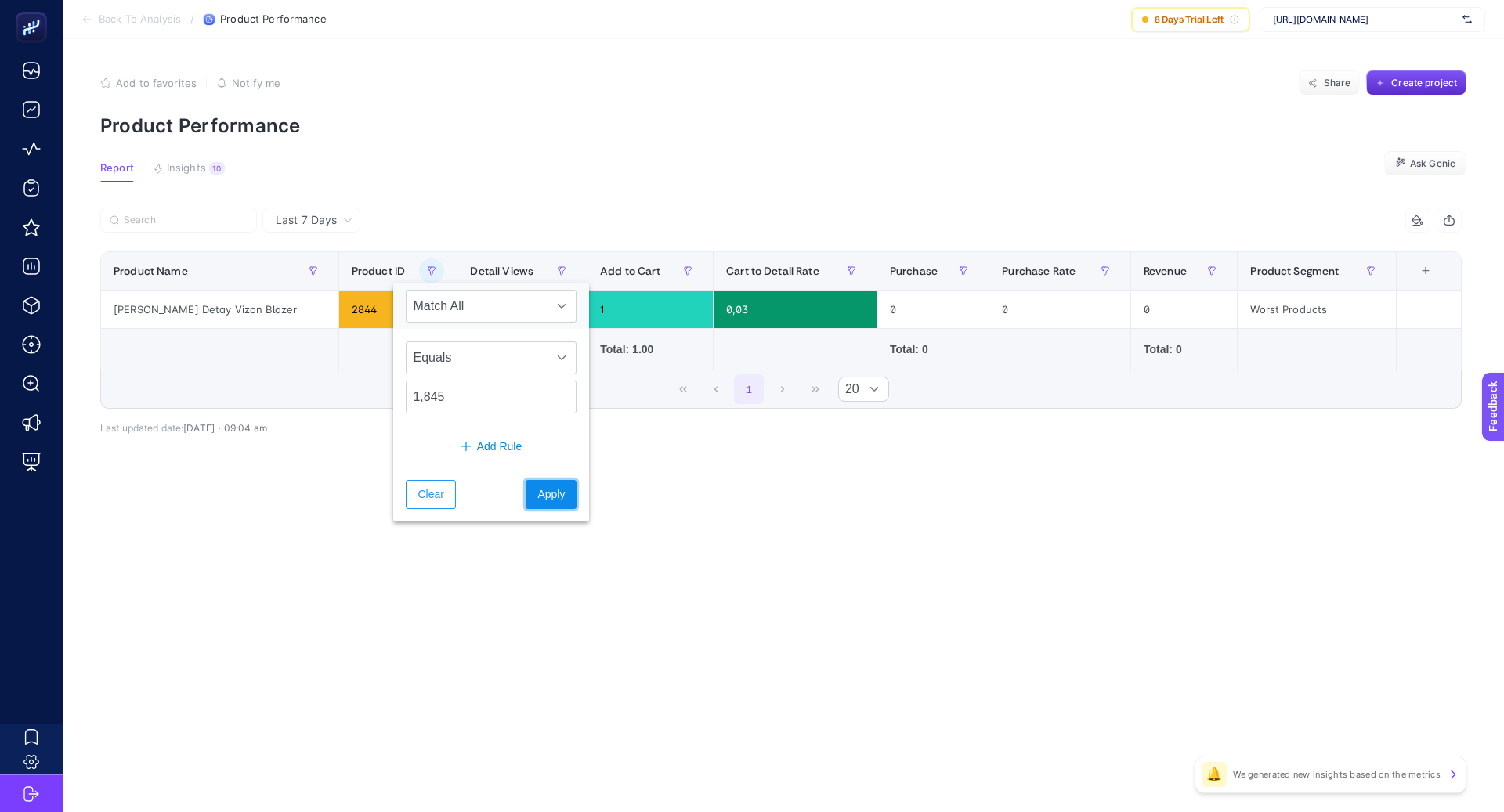
click at [549, 501] on button "Apply" at bounding box center [551, 495] width 51 height 29
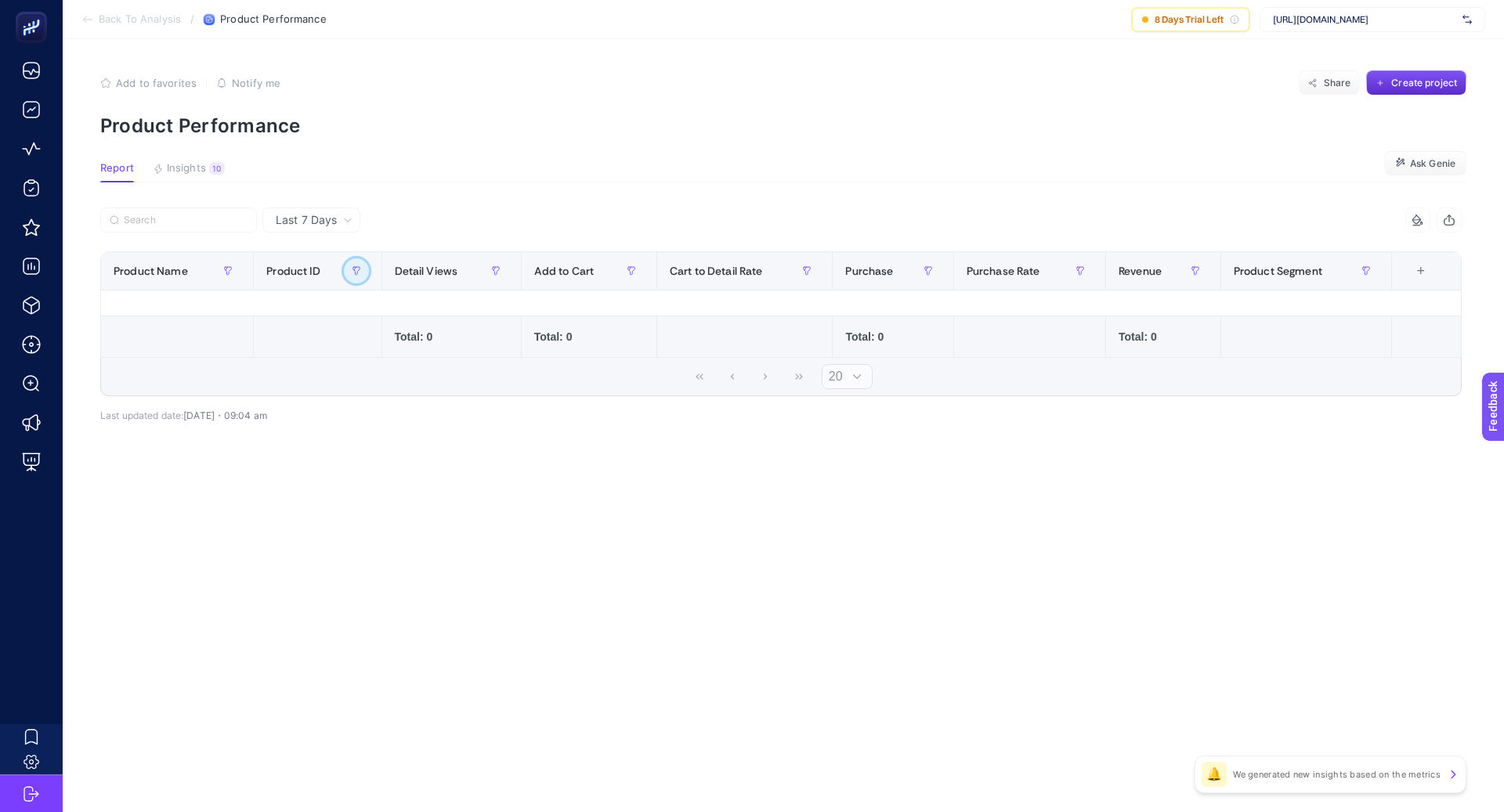
click at [360, 267] on icon "button" at bounding box center [356, 271] width 10 height 10
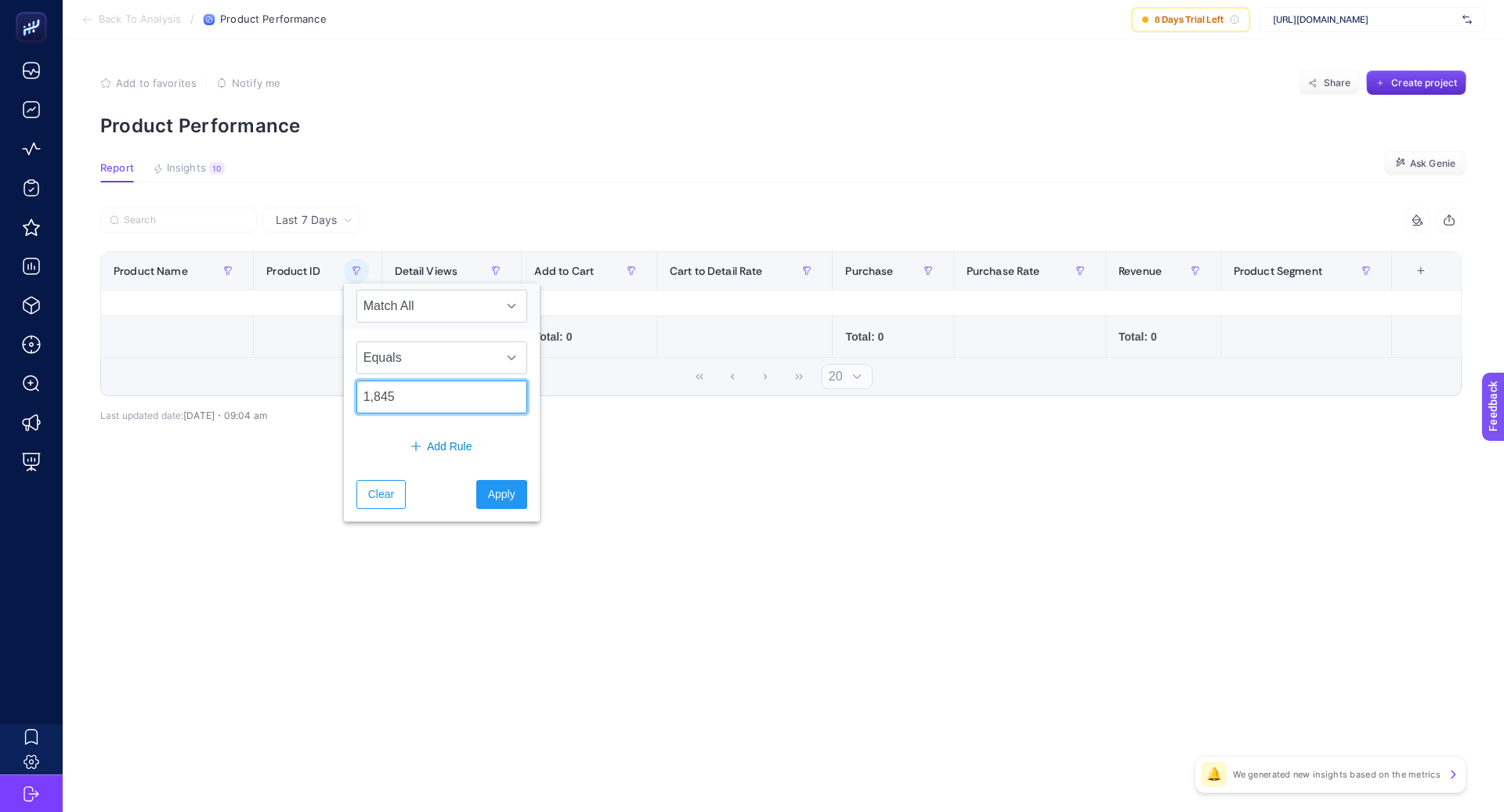
click at [401, 392] on input "1,845" at bounding box center [442, 397] width 171 height 33
type input "1,605"
click at [488, 486] on span "Apply" at bounding box center [502, 494] width 27 height 16
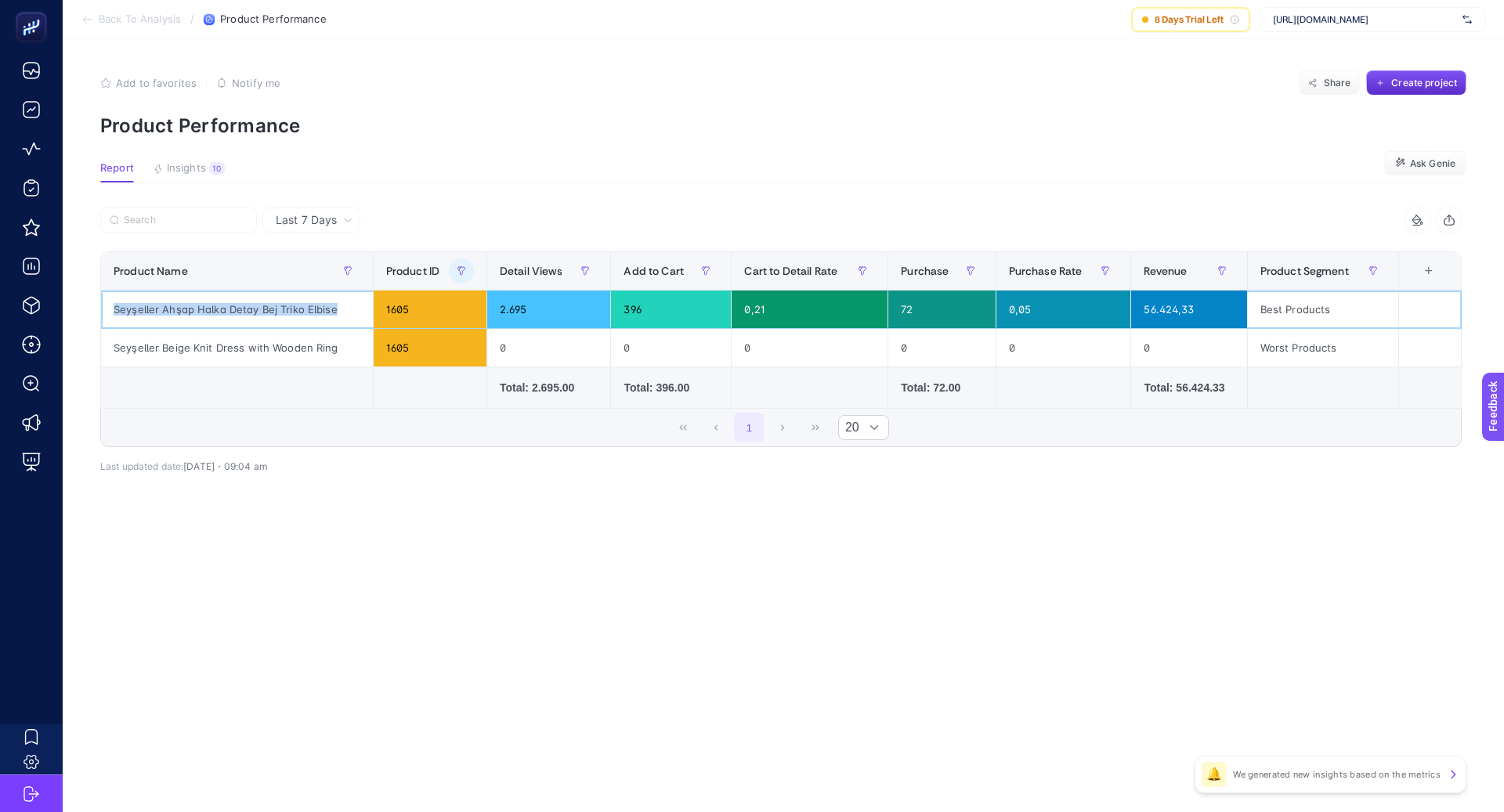
drag, startPoint x: 340, startPoint y: 311, endPoint x: 109, endPoint y: 308, distance: 231.0
click at [109, 308] on div "Seyşeller Ahşap Halka Detay Bej Triko Elbise" at bounding box center [236, 309] width 272 height 38
copy div "Seyşeller Ahşap Halka Detay Bej Triko Elbise"
